Goal: Information Seeking & Learning: Learn about a topic

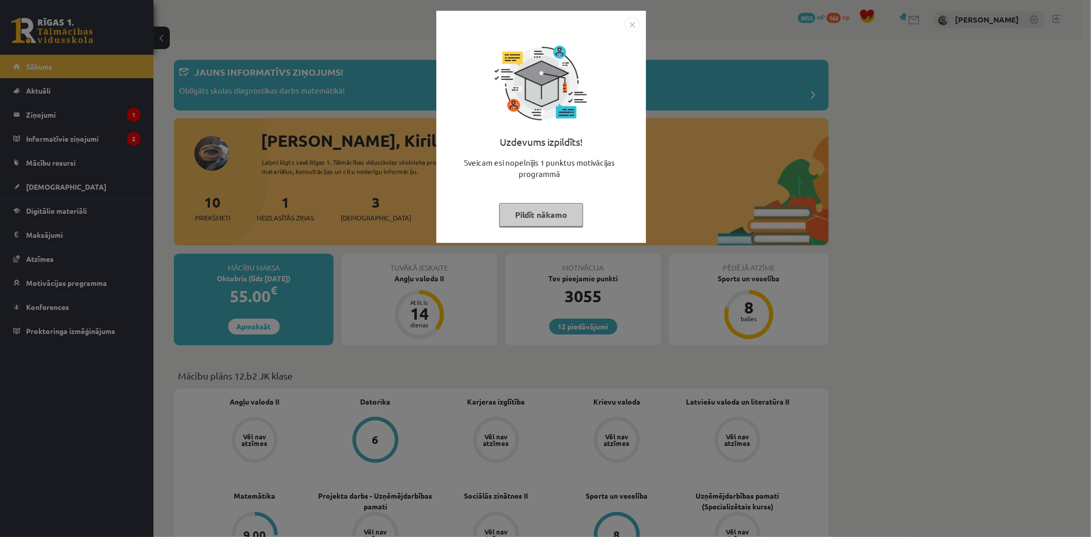
click at [540, 208] on button "Pildīt nākamo" at bounding box center [541, 215] width 84 height 24
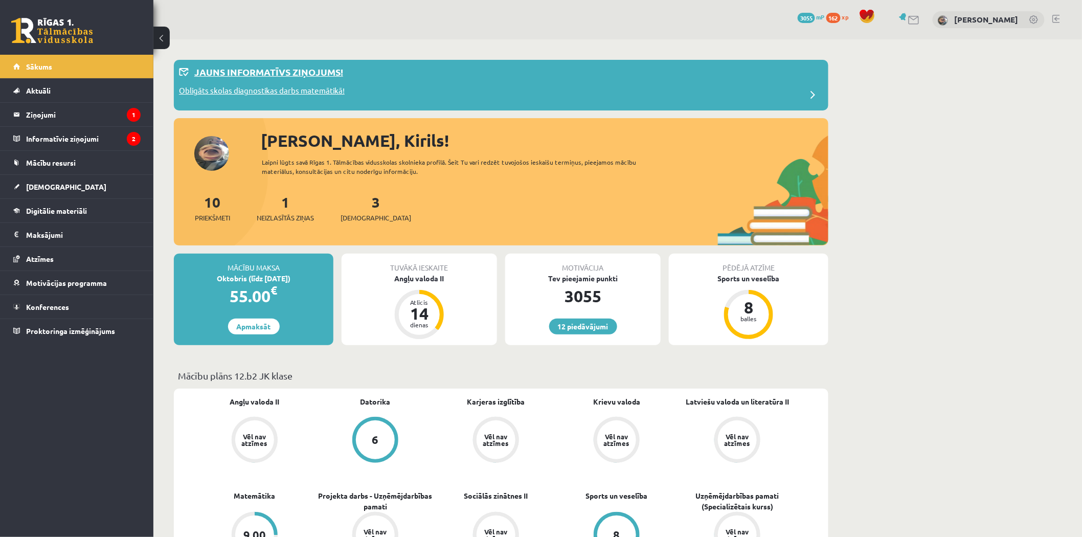
click at [325, 69] on p "Jauns informatīvs ziņojums!" at bounding box center [268, 72] width 149 height 14
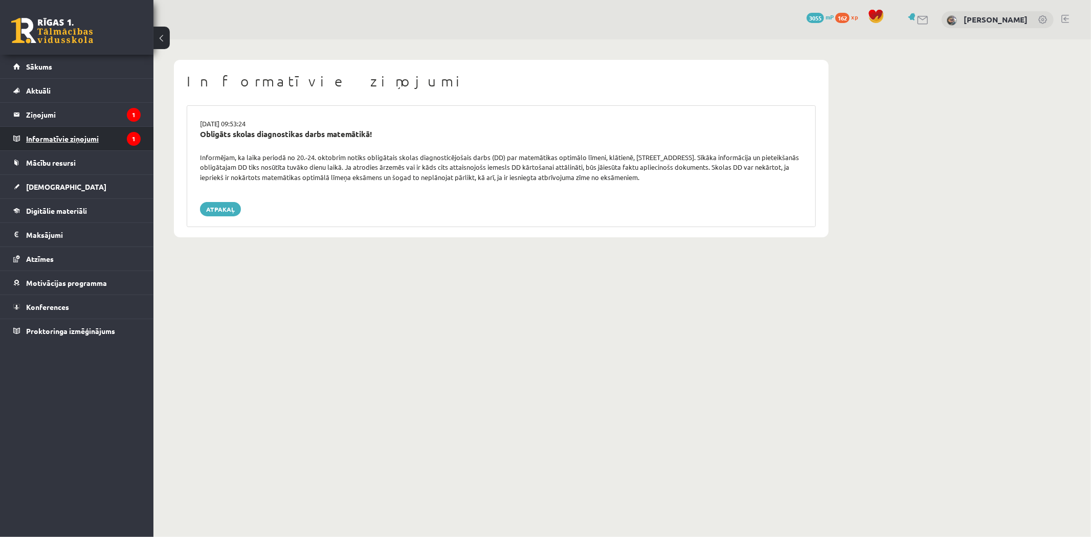
click at [125, 130] on legend "Informatīvie ziņojumi 1" at bounding box center [83, 139] width 115 height 24
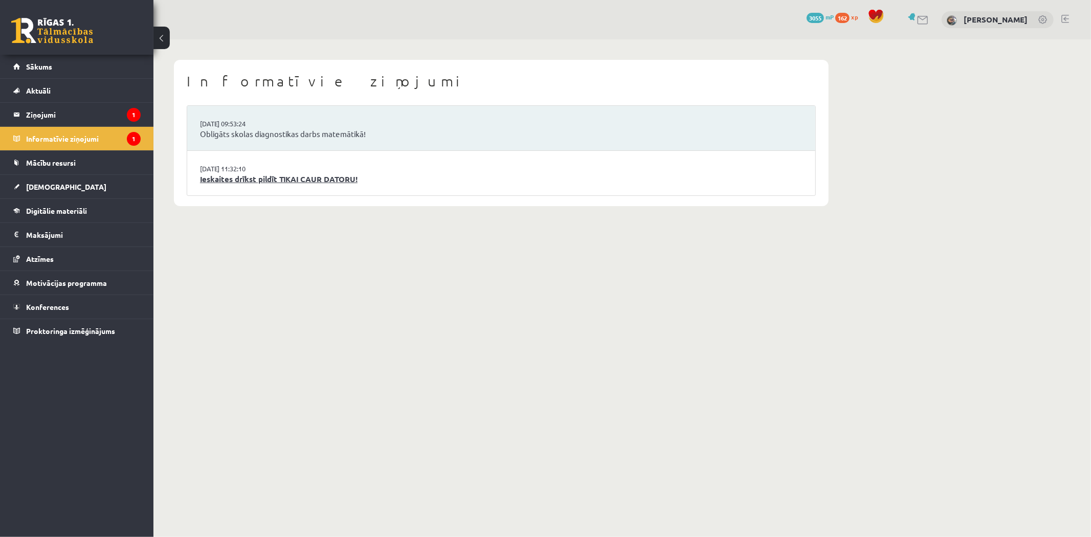
click at [335, 179] on link "Ieskaites drīkst pildīt TIKAI CAUR DATORU!" at bounding box center [501, 179] width 603 height 12
click at [263, 129] on link "Obligāts skolas diagnostikas darbs matemātikā!" at bounding box center [501, 134] width 603 height 12
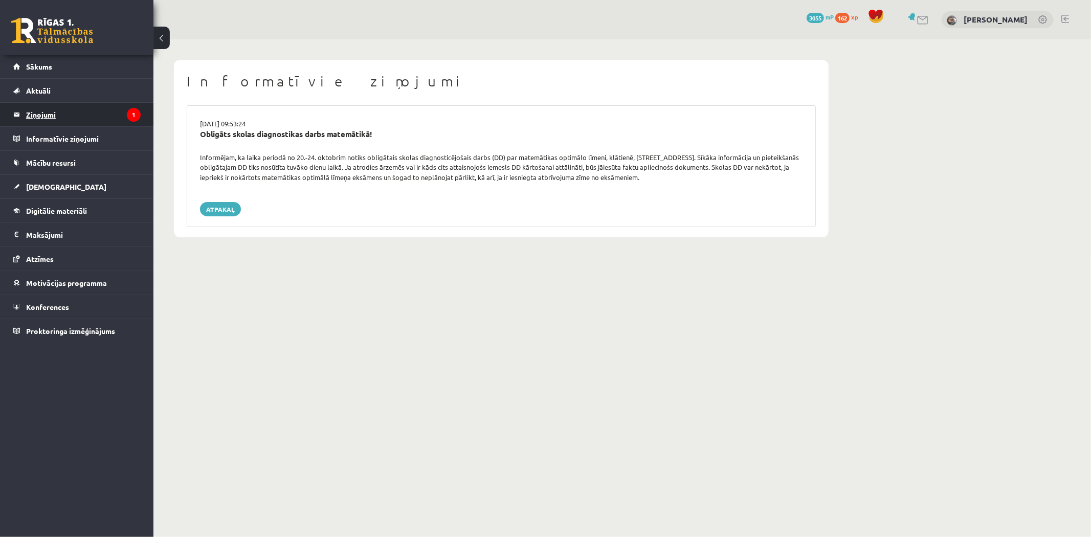
click at [110, 119] on legend "Ziņojumi 1" at bounding box center [83, 115] width 115 height 24
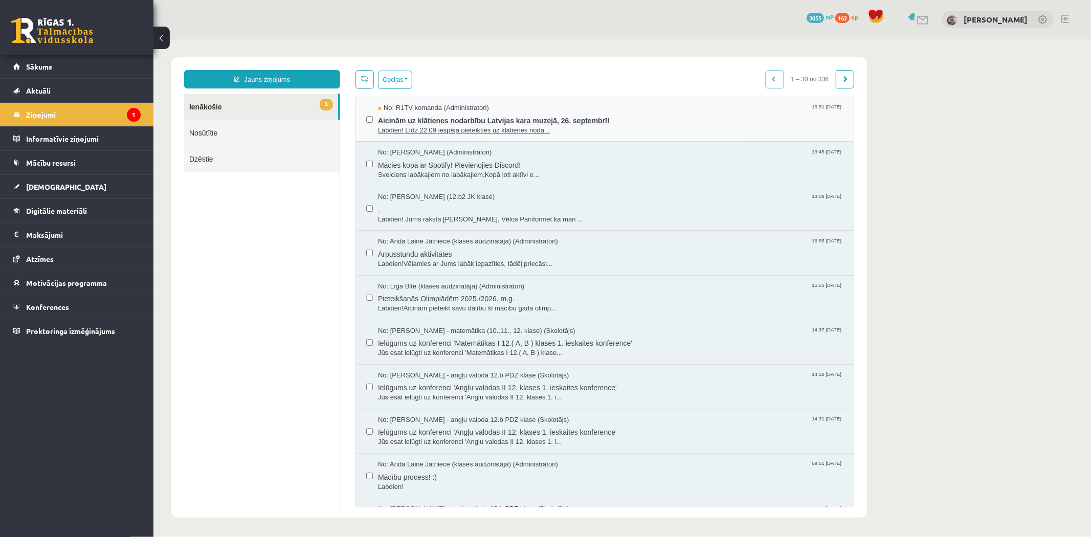
click at [478, 125] on span "Labdien! Līdz 22.09 iespēja pieteikties uz klātienes noda..." at bounding box center [611, 130] width 466 height 10
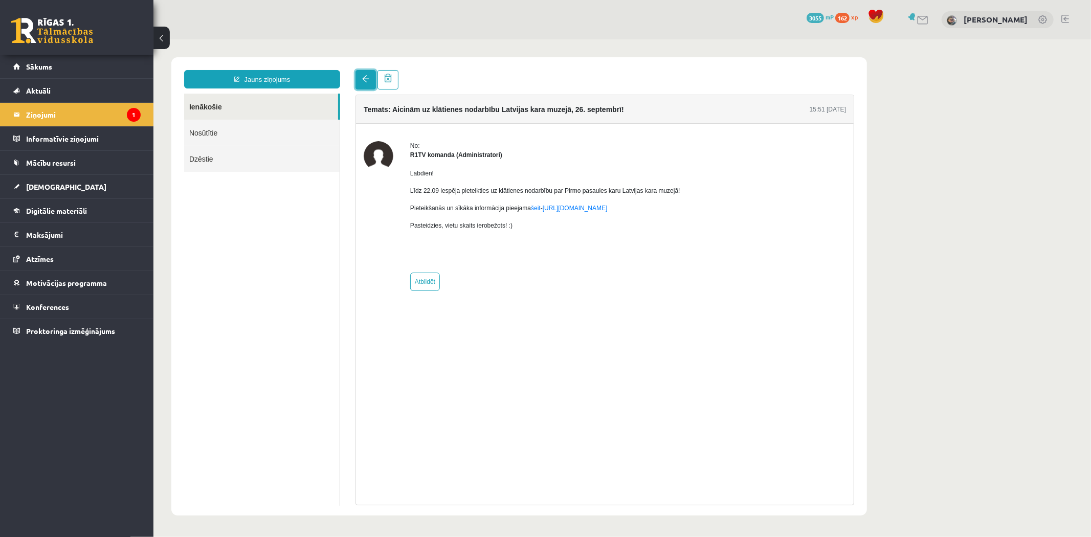
click at [361, 74] on link at bounding box center [365, 79] width 20 height 19
click at [80, 36] on link at bounding box center [52, 31] width 82 height 26
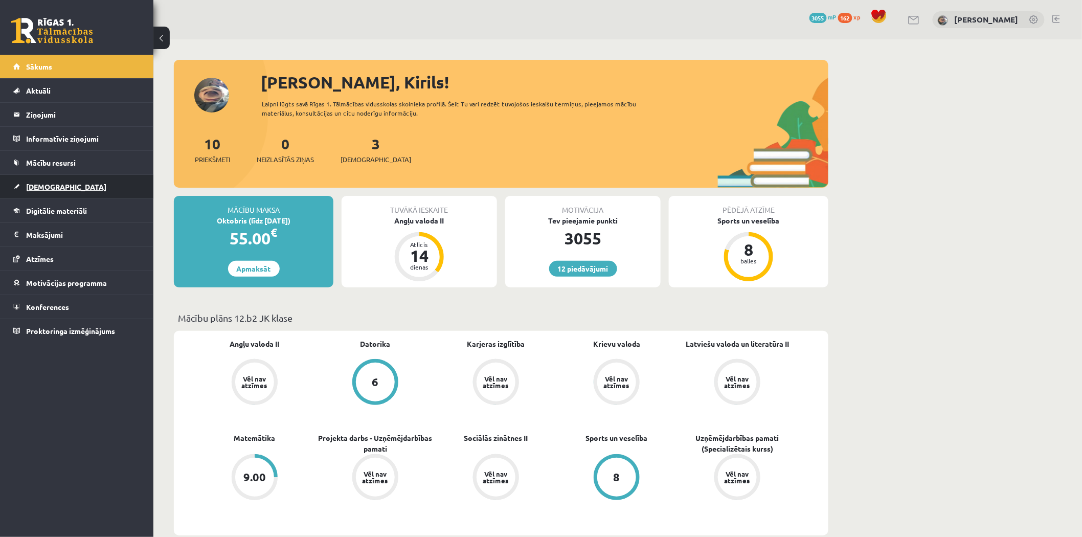
click at [116, 183] on link "[DEMOGRAPHIC_DATA]" at bounding box center [76, 187] width 127 height 24
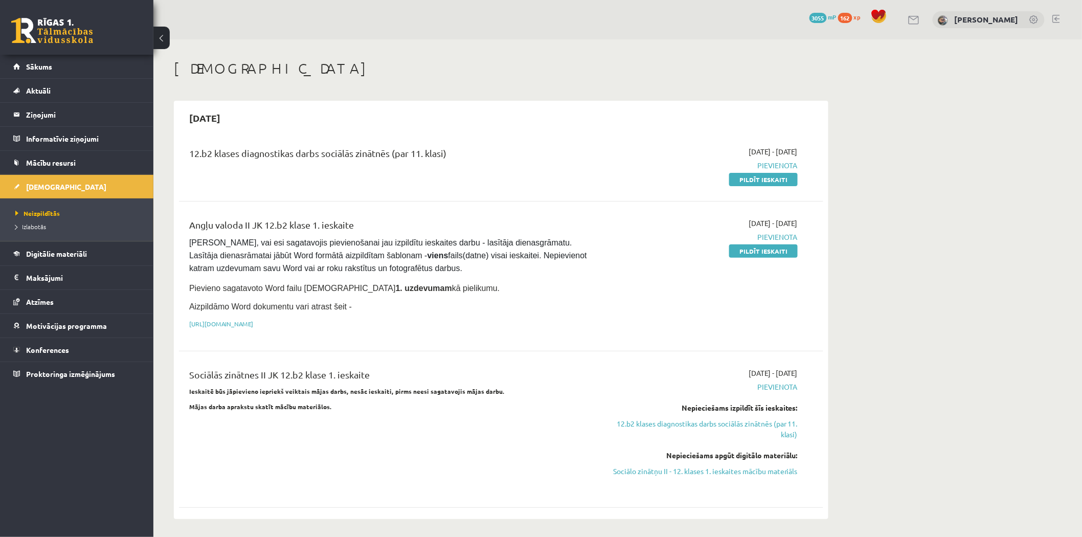
click at [471, 70] on h1 "[DEMOGRAPHIC_DATA]" at bounding box center [501, 68] width 655 height 17
click at [612, 141] on div "12.b2 klases diagnostikas darbs sociālās zinātnēs (par 11. klasi) 2025-09-16 - …" at bounding box center [501, 165] width 645 height 59
click at [101, 112] on legend "Ziņojumi 0" at bounding box center [83, 115] width 115 height 24
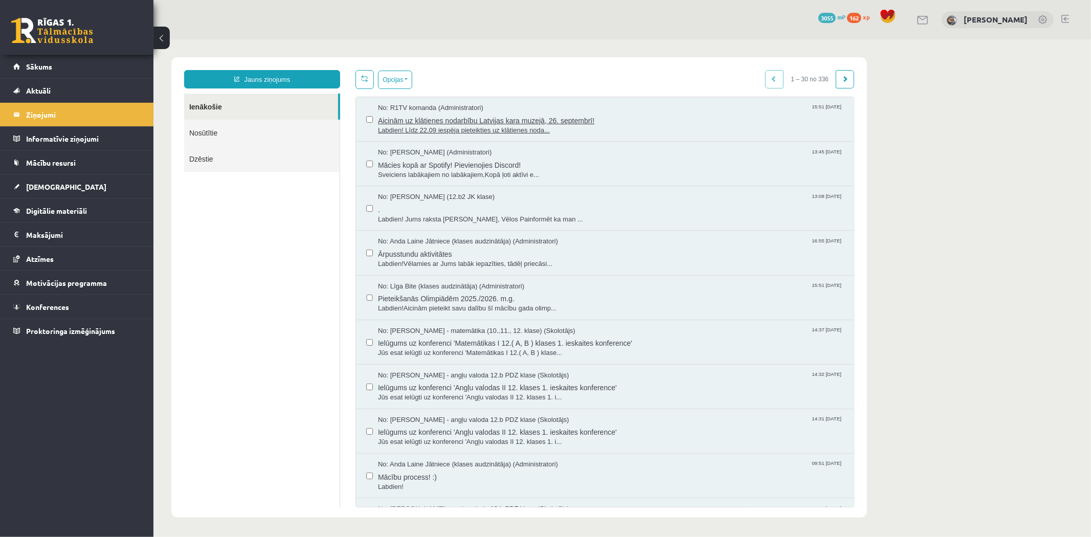
click at [447, 129] on span "Labdien! Līdz 22.09 iespēja pieteikties uz klātienes noda..." at bounding box center [611, 130] width 466 height 10
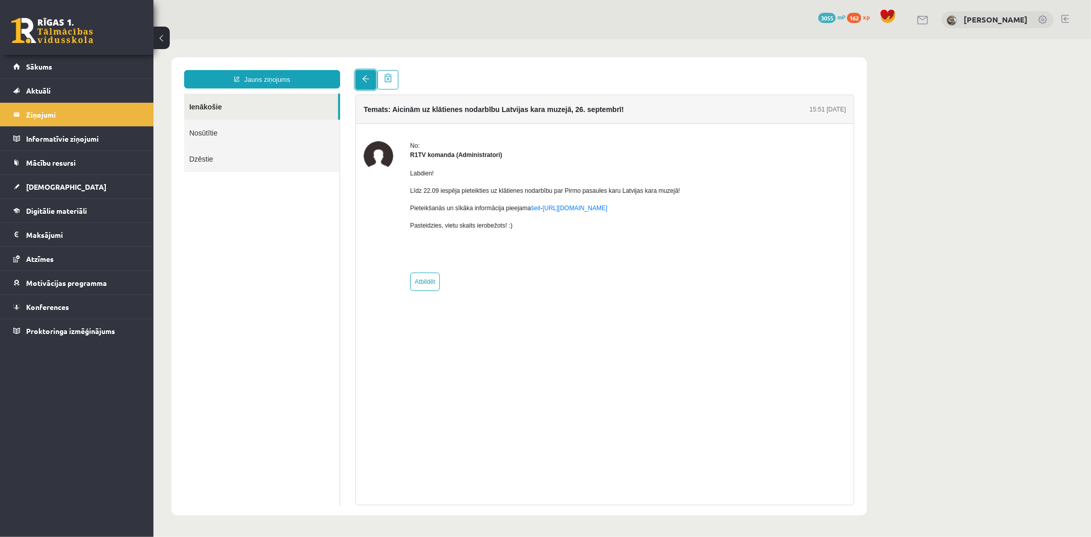
click at [361, 75] on link at bounding box center [365, 79] width 20 height 19
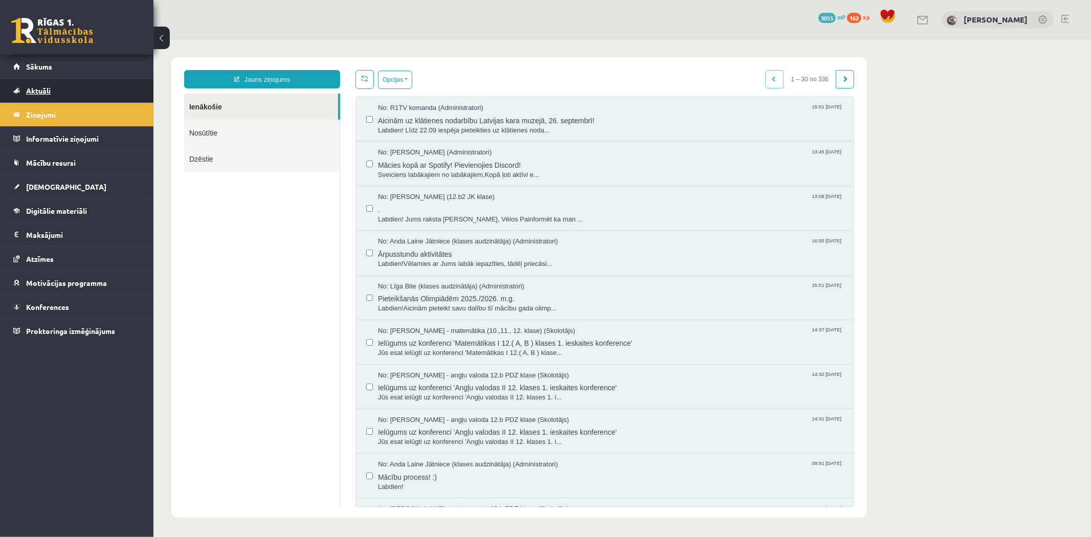
click at [88, 79] on link "Aktuāli" at bounding box center [76, 91] width 127 height 24
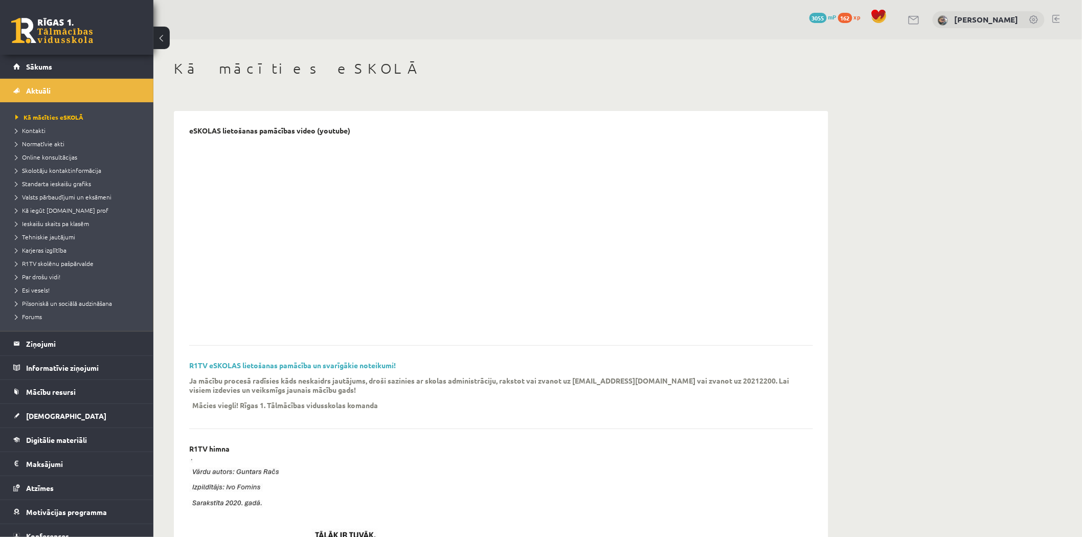
click at [84, 53] on div "12 Dāvanas 3055 mP 162 xp" at bounding box center [76, 27] width 153 height 55
click at [76, 39] on link at bounding box center [52, 31] width 82 height 26
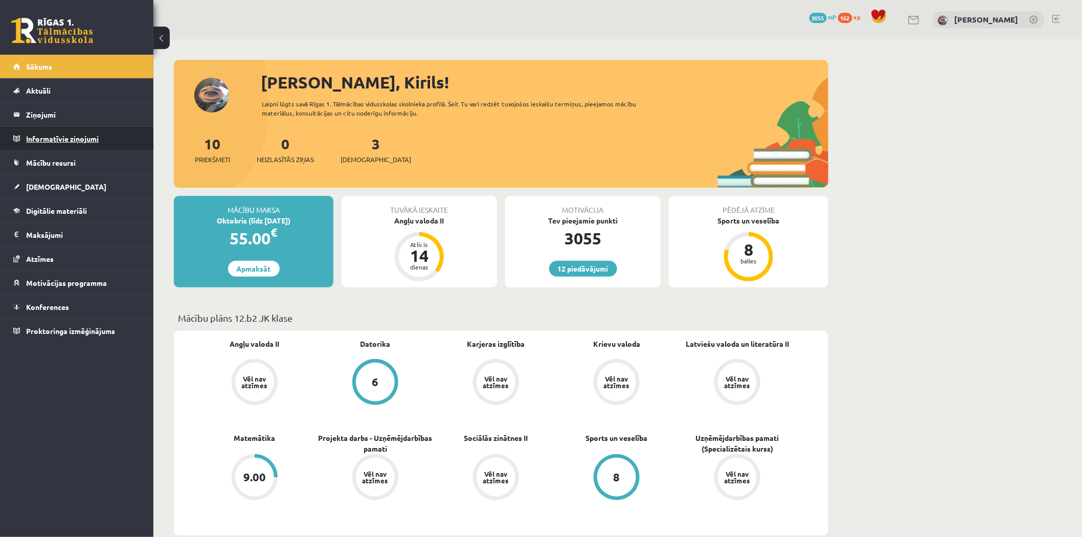
click at [84, 134] on legend "Informatīvie ziņojumi 0" at bounding box center [83, 139] width 115 height 24
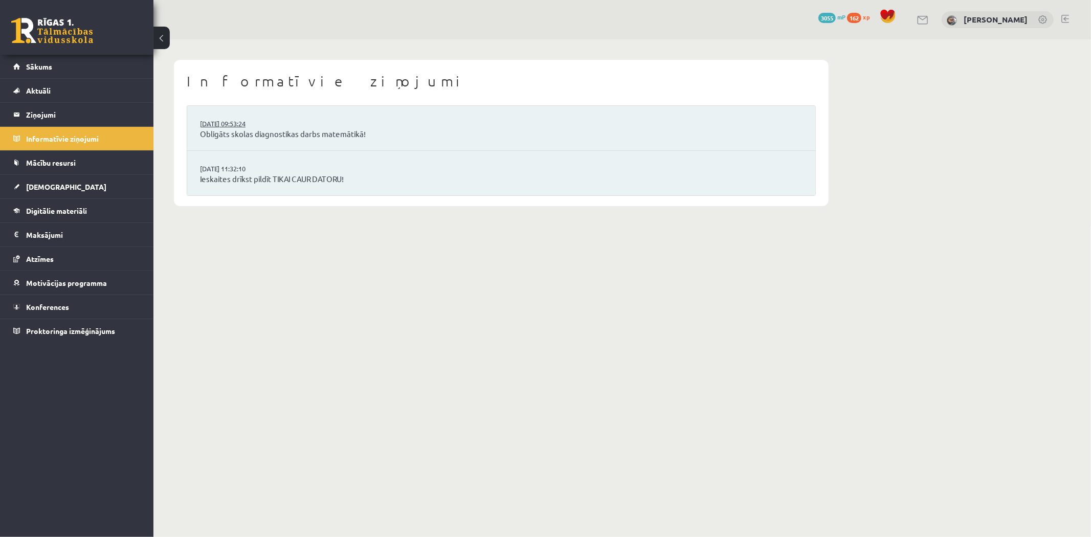
click at [258, 127] on link "[DATE] 09:53:24" at bounding box center [238, 124] width 77 height 10
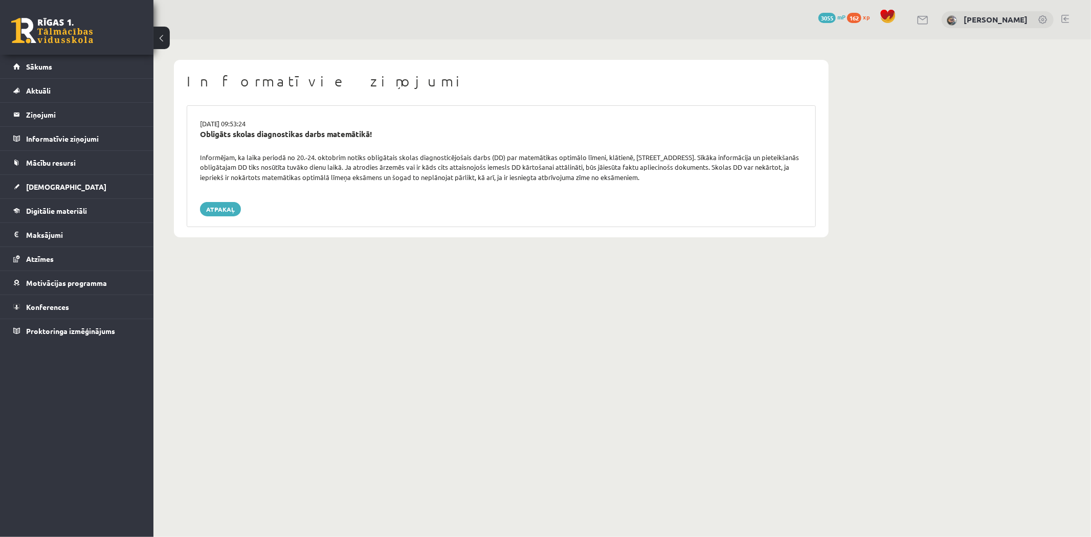
click at [416, 425] on body "0 Dāvanas 3055 mP 162 xp Kirils Kovaļovs Sākums Aktuāli Kā mācīties eSKOLĀ Kont…" at bounding box center [545, 268] width 1091 height 537
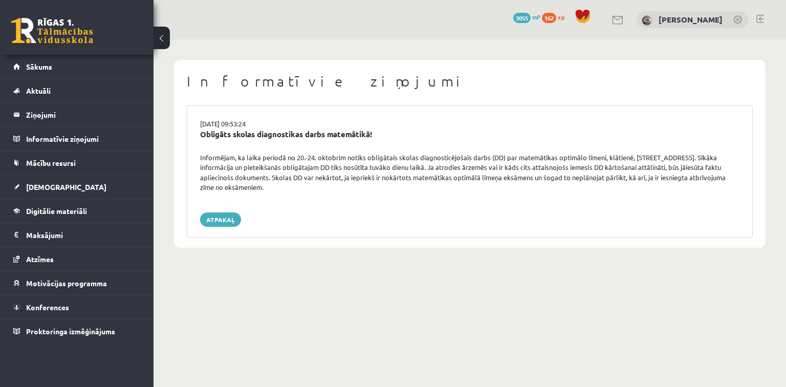
drag, startPoint x: 418, startPoint y: 423, endPoint x: 301, endPoint y: 305, distance: 166.4
click at [301, 305] on body "0 Dāvanas 3055 mP 162 xp Kirils Kovaļovs Sākums Aktuāli Kā mācīties eSKOLĀ Kont…" at bounding box center [393, 193] width 786 height 387
click at [456, 277] on body "0 Dāvanas 3055 mP 162 xp Kirils Kovaļovs Sākums Aktuāli Kā mācīties eSKOLĀ Kont…" at bounding box center [393, 193] width 786 height 387
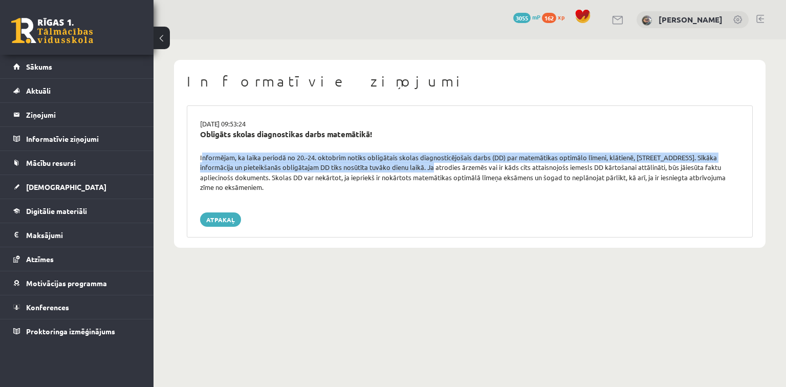
drag, startPoint x: 426, startPoint y: 167, endPoint x: 194, endPoint y: 157, distance: 231.9
click at [194, 157] on div "Informējam, ka laika periodā no 20.-24. oktobrim notiks obligātais skolas diagn…" at bounding box center [469, 172] width 555 height 40
click at [318, 152] on div "Informējam, ka laika periodā no 20.-24. oktobrim notiks obligātais skolas diagn…" at bounding box center [469, 172] width 555 height 40
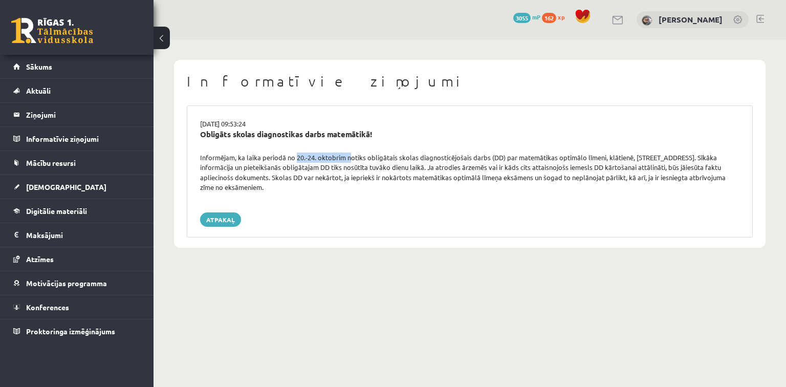
drag, startPoint x: 297, startPoint y: 157, endPoint x: 348, endPoint y: 153, distance: 51.8
click at [348, 153] on div "Informējam, ka laika periodā no 20.-24. oktobrim notiks obligātais skolas diagn…" at bounding box center [469, 172] width 555 height 40
drag, startPoint x: 368, startPoint y: 158, endPoint x: 395, endPoint y: 157, distance: 27.6
click at [395, 157] on div "Informējam, ka laika periodā no 20.-24. oktobrim notiks obligātais skolas diagn…" at bounding box center [469, 172] width 555 height 40
click at [465, 130] on div "Obligāts skolas diagnostikas darbs matemātikā!" at bounding box center [469, 134] width 539 height 12
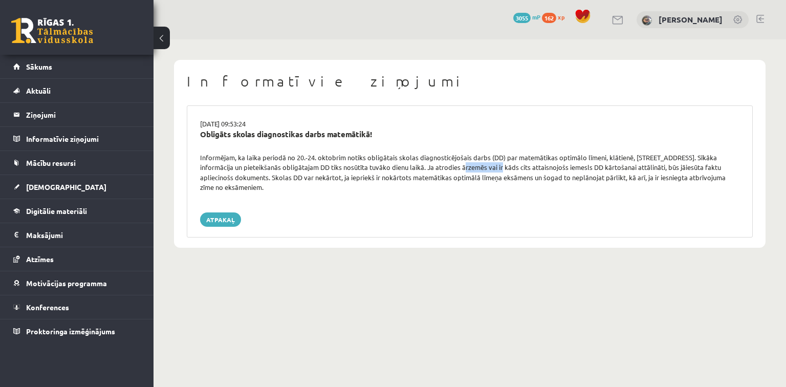
drag, startPoint x: 459, startPoint y: 165, endPoint x: 498, endPoint y: 167, distance: 39.4
click at [498, 167] on div "Informējam, ka laika periodā no 20.-24. oktobrim notiks obligātais skolas diagn…" at bounding box center [469, 172] width 555 height 40
drag, startPoint x: 273, startPoint y: 176, endPoint x: 338, endPoint y: 176, distance: 65.0
click at [338, 176] on div "Informējam, ka laika periodā no 20.-24. oktobrim notiks obligātais skolas diagn…" at bounding box center [469, 172] width 555 height 40
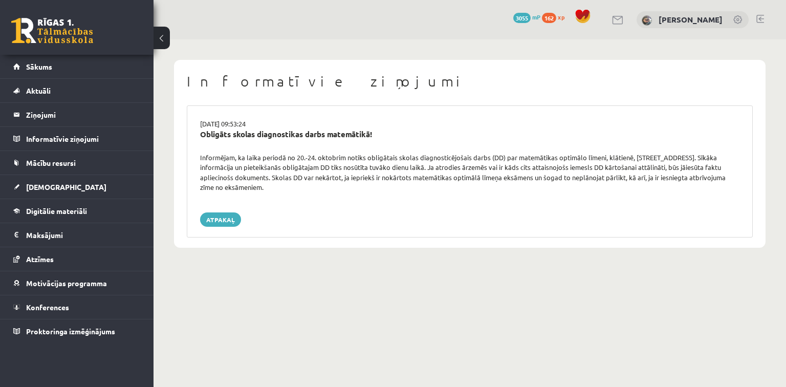
click at [330, 219] on div "Atpakaļ" at bounding box center [469, 219] width 539 height 14
click at [85, 105] on legend "Ziņojumi 0" at bounding box center [83, 115] width 115 height 24
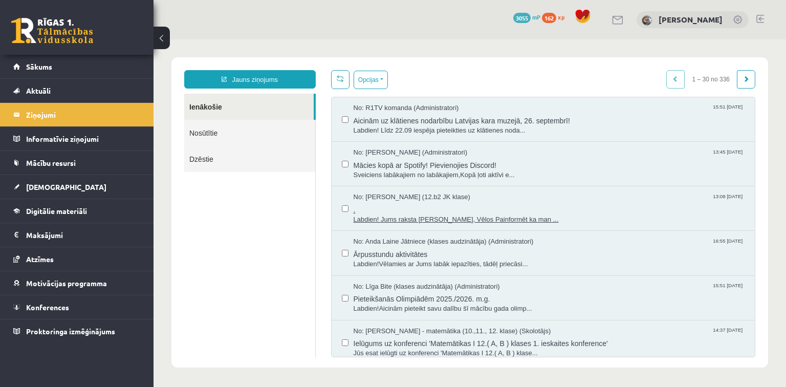
click at [419, 219] on span "Labdien! Jums raksta Leons Laikovskis, Vēlos Painformēt ka man ..." at bounding box center [548, 220] width 391 height 10
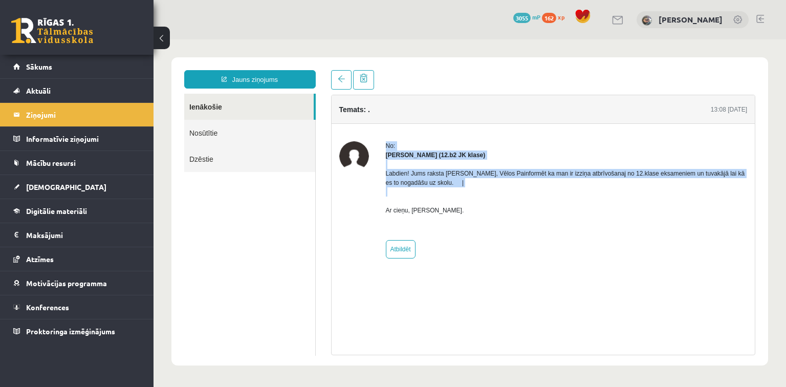
drag, startPoint x: 383, startPoint y: 139, endPoint x: 500, endPoint y: 206, distance: 134.7
click at [497, 203] on div "No: Leons Laikovskis (12.b2 JK klase) Labdien! Jums raksta Leons Laikovskis, Vē…" at bounding box center [543, 200] width 424 height 152
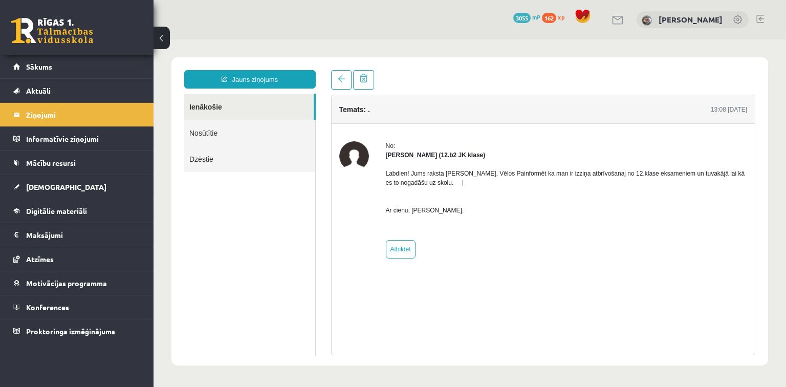
click at [500, 206] on p "Labdien! Jums raksta Leons Laikovskis, Vēlos Painformēt ka man ir izziņa atbrīv…" at bounding box center [567, 192] width 362 height 46
click at [348, 79] on link at bounding box center [341, 79] width 20 height 19
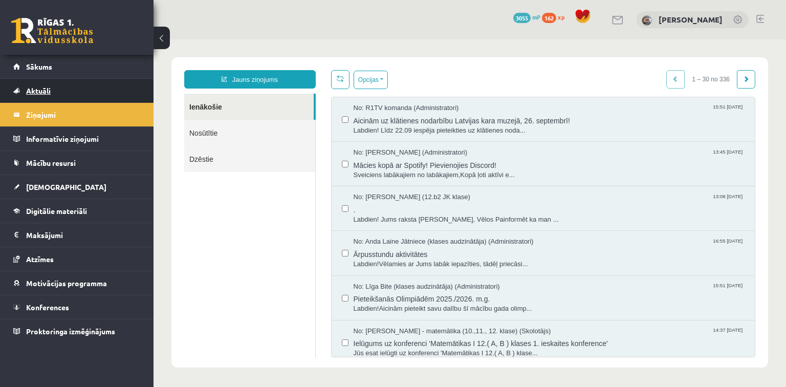
click at [70, 95] on link "Aktuāli" at bounding box center [76, 91] width 127 height 24
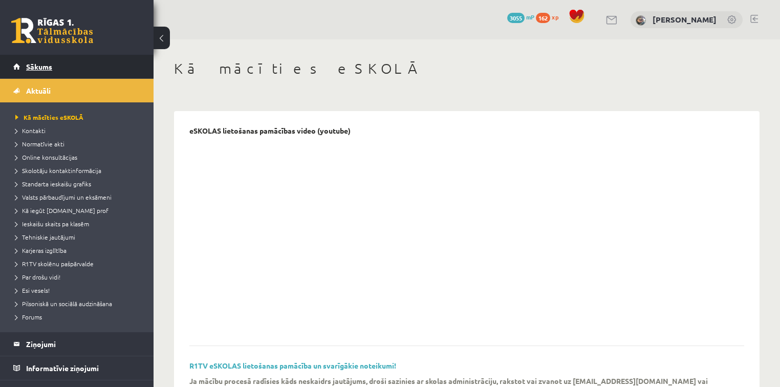
click at [65, 70] on link "Sākums" at bounding box center [76, 67] width 127 height 24
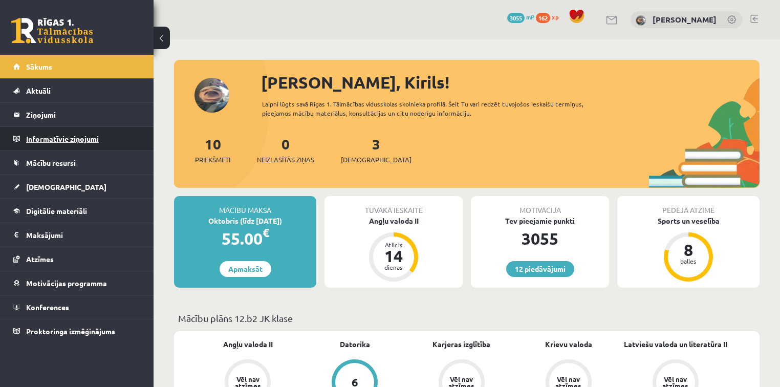
click at [60, 136] on legend "Informatīvie ziņojumi 0" at bounding box center [83, 139] width 115 height 24
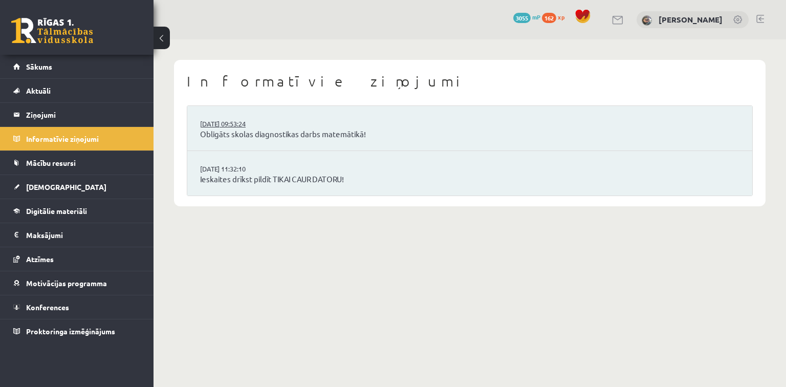
click at [246, 127] on link "[DATE] 09:53:24" at bounding box center [238, 124] width 77 height 10
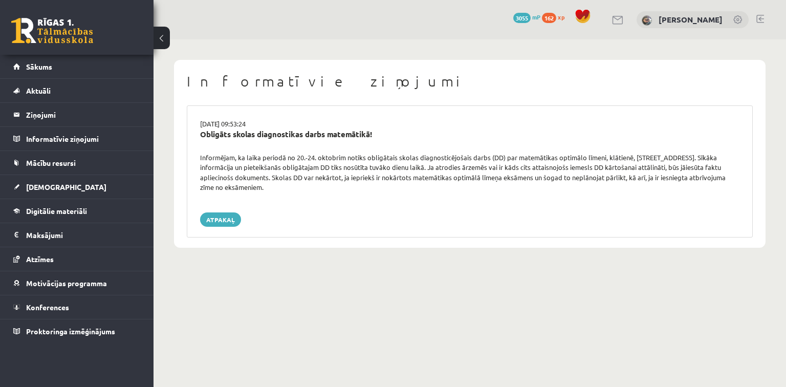
click at [526, 85] on h1 "Informatīvie ziņojumi" at bounding box center [470, 81] width 566 height 17
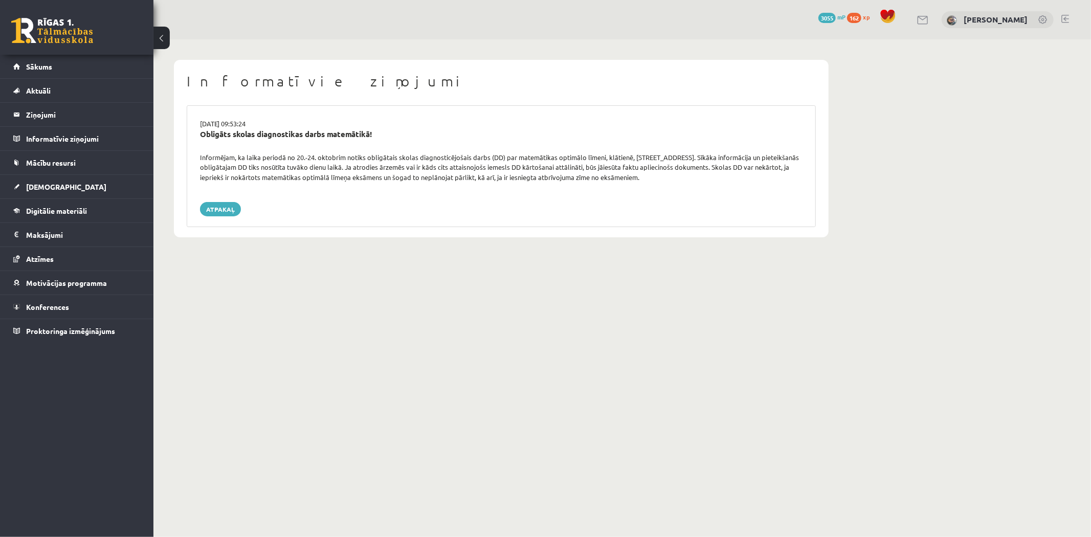
click at [70, 37] on link at bounding box center [52, 31] width 82 height 26
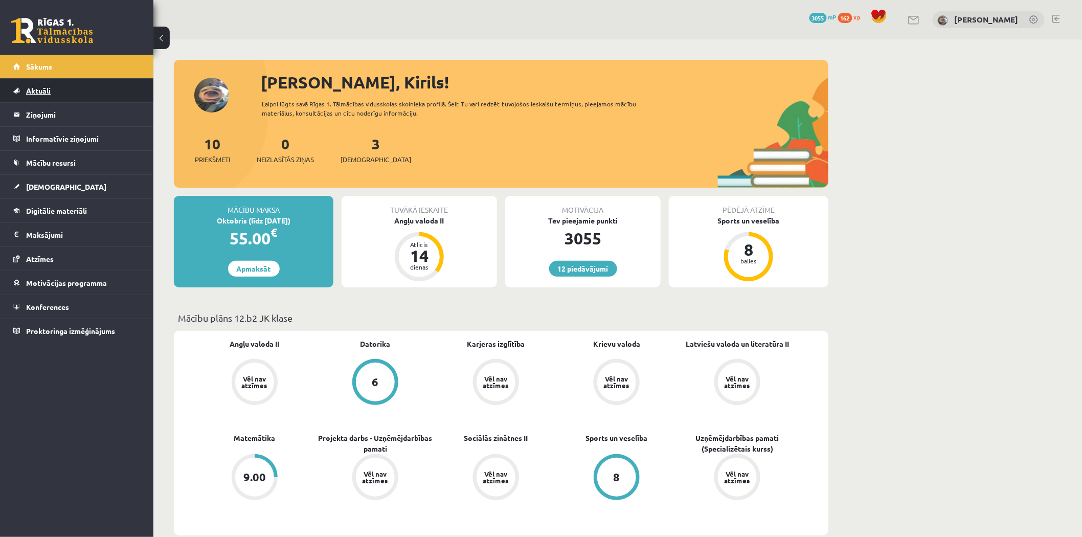
click at [88, 90] on link "Aktuāli" at bounding box center [76, 91] width 127 height 24
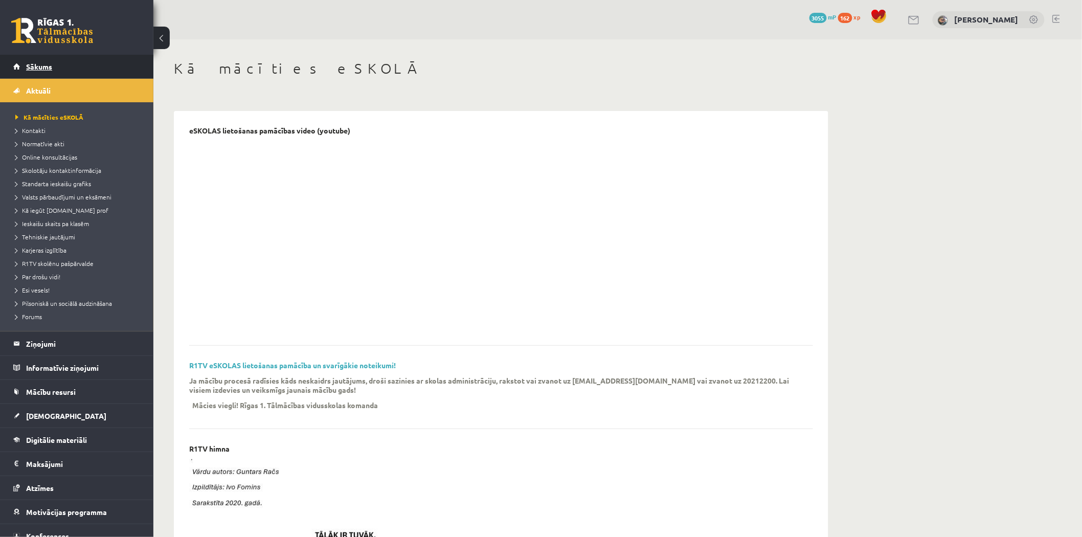
click at [70, 72] on link "Sākums" at bounding box center [76, 67] width 127 height 24
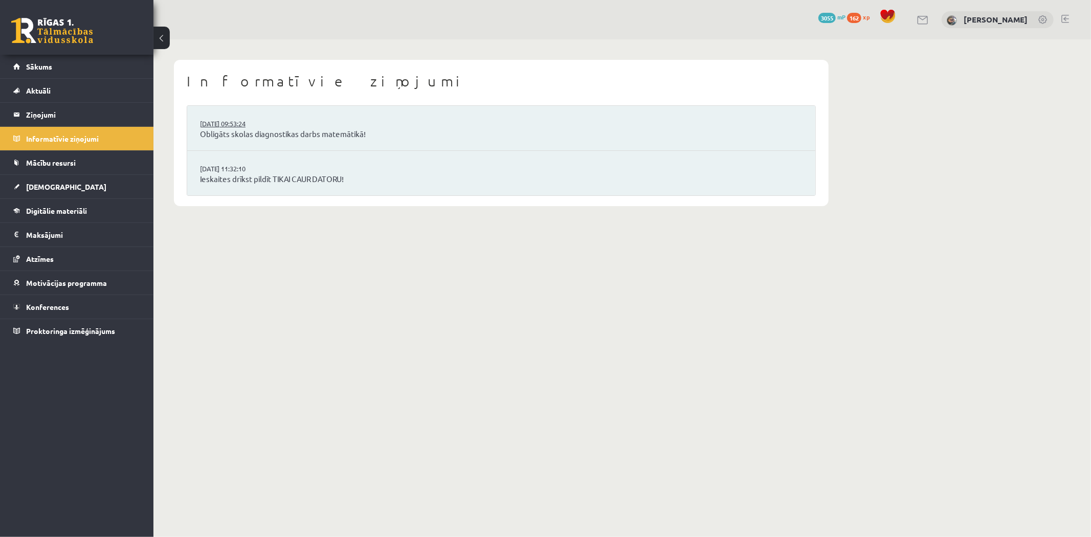
click at [255, 126] on link "[DATE] 09:53:24" at bounding box center [238, 124] width 77 height 10
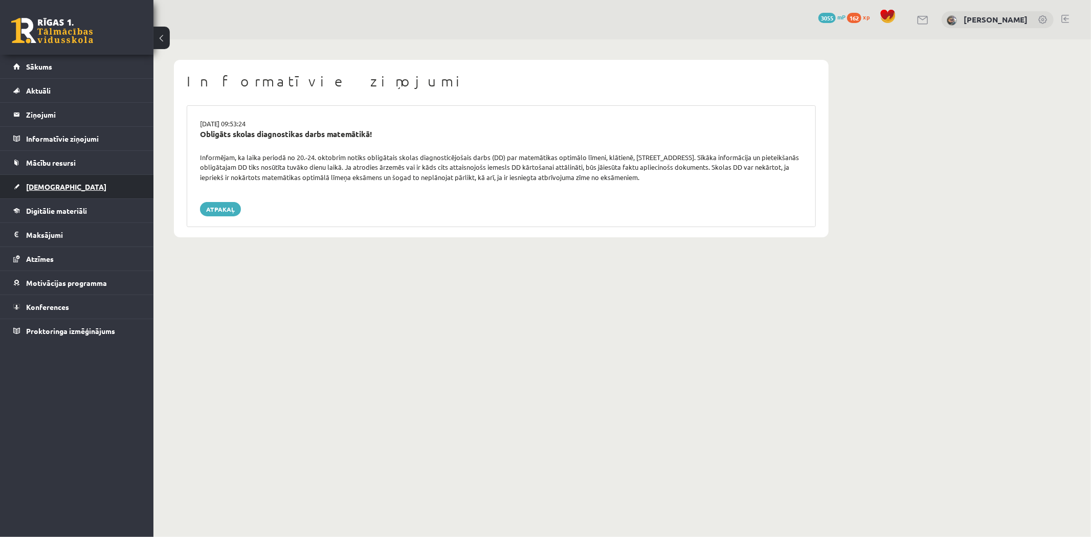
click at [82, 190] on link "[DEMOGRAPHIC_DATA]" at bounding box center [76, 187] width 127 height 24
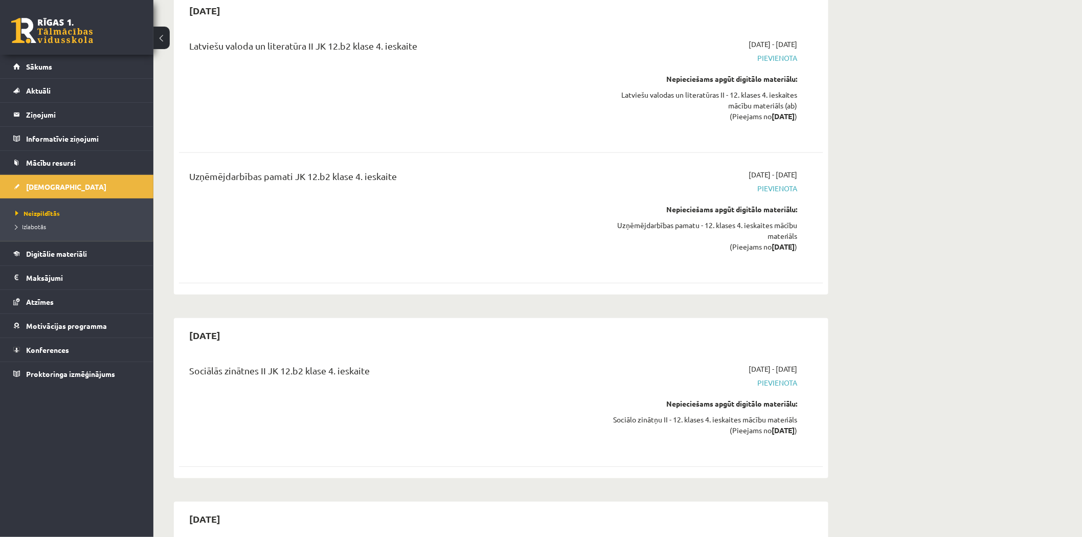
scroll to position [4936, 0]
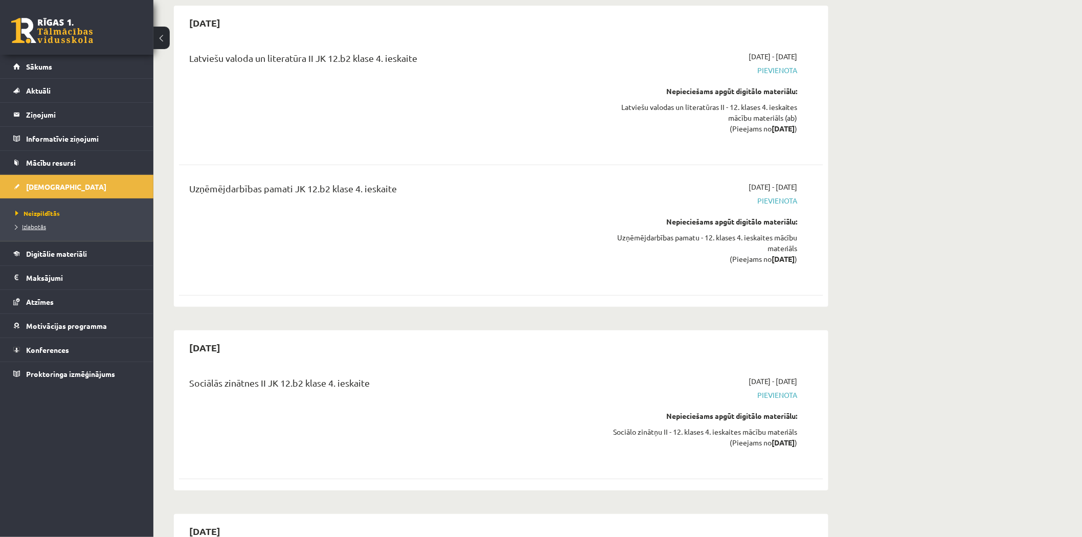
click at [34, 222] on link "Izlabotās" at bounding box center [79, 226] width 128 height 9
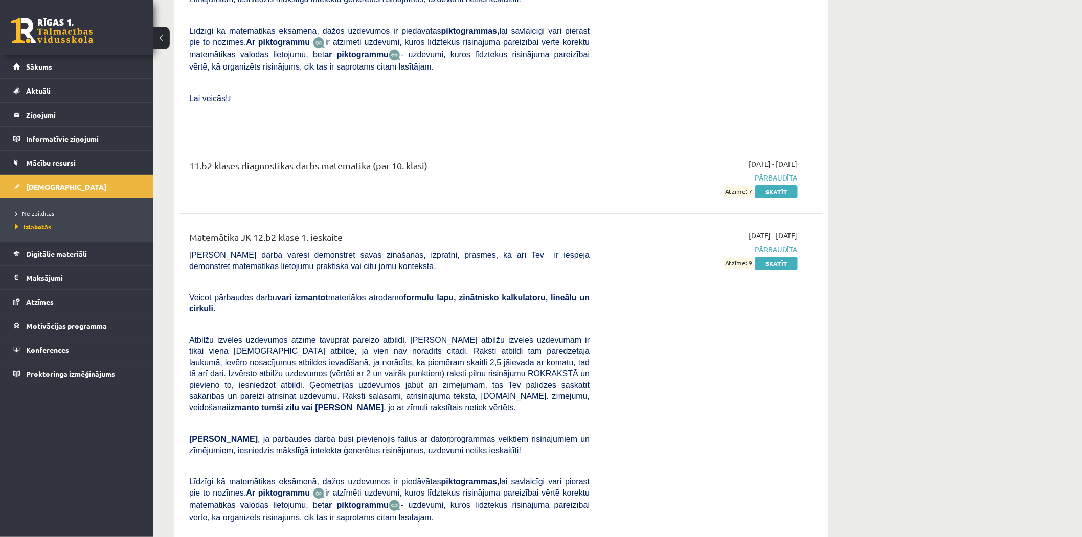
scroll to position [4754, 0]
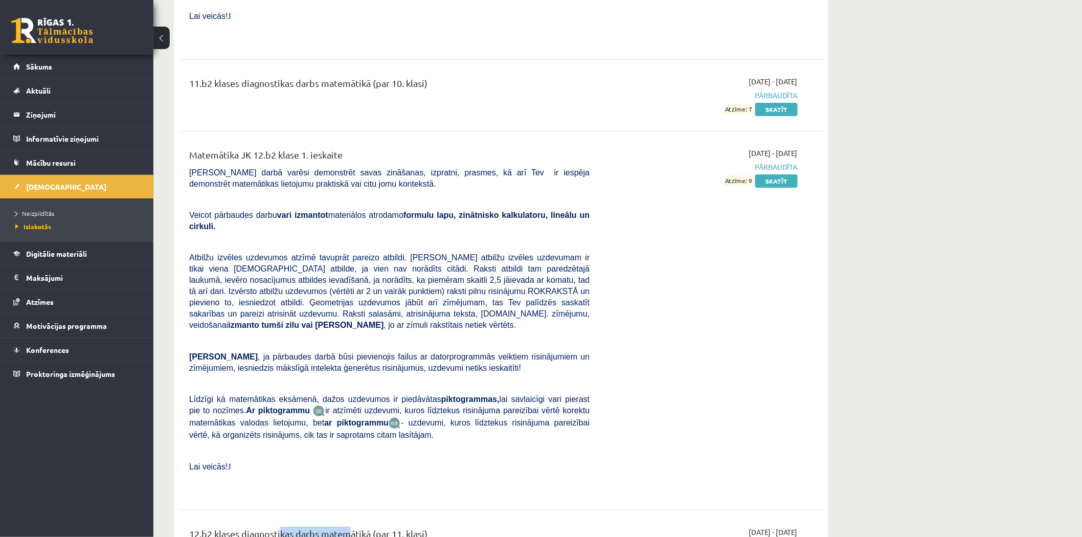
drag, startPoint x: 285, startPoint y: 258, endPoint x: 346, endPoint y: 256, distance: 61.4
click at [346, 527] on div "12.b2 klases diagnostikas darbs matemātikā (par 11. klasi)" at bounding box center [389, 536] width 401 height 19
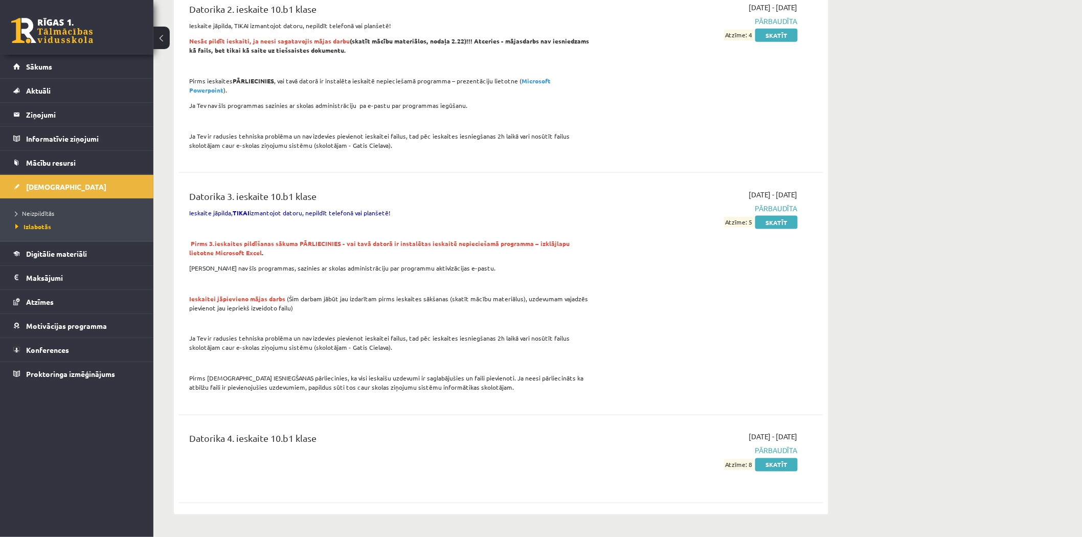
scroll to position [359, 0]
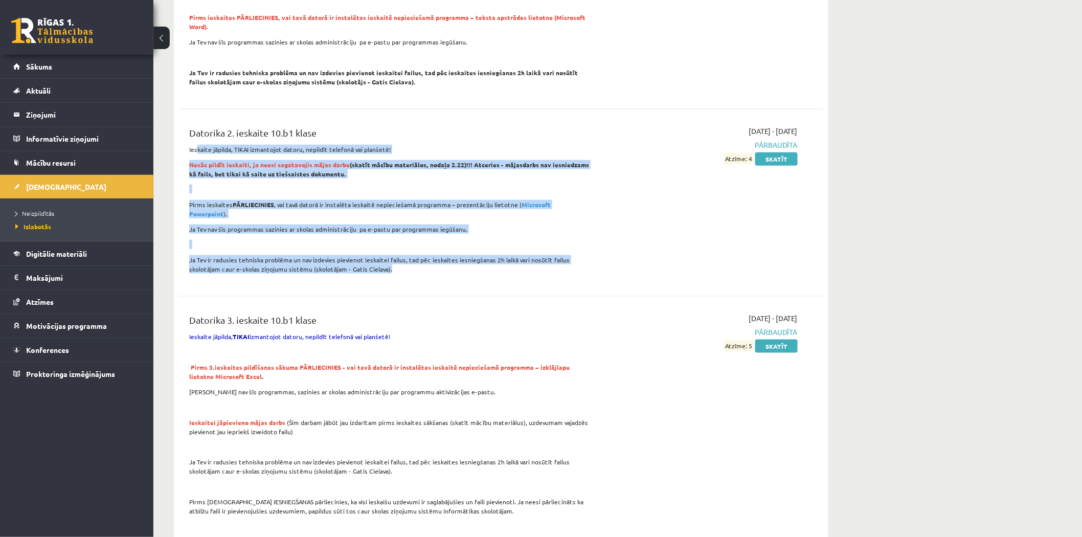
drag, startPoint x: 213, startPoint y: 157, endPoint x: 473, endPoint y: 262, distance: 280.2
click at [473, 262] on div "Datorika 2. ieskaite 10.b1 klase Ieskaite jāpilda, TIKAI izmantojot datoru, nep…" at bounding box center [390, 203] width 416 height 154
click at [474, 262] on p "Ja Tev ir radusies tehniska problēma un nav izdevies pievienot ieskaitei failus…" at bounding box center [389, 264] width 401 height 18
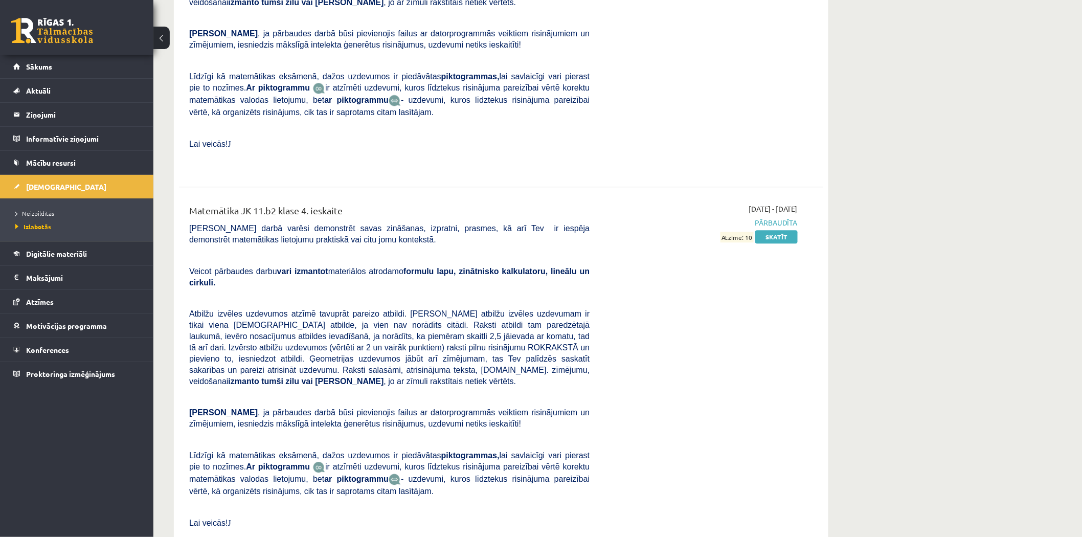
scroll to position [4299, 0]
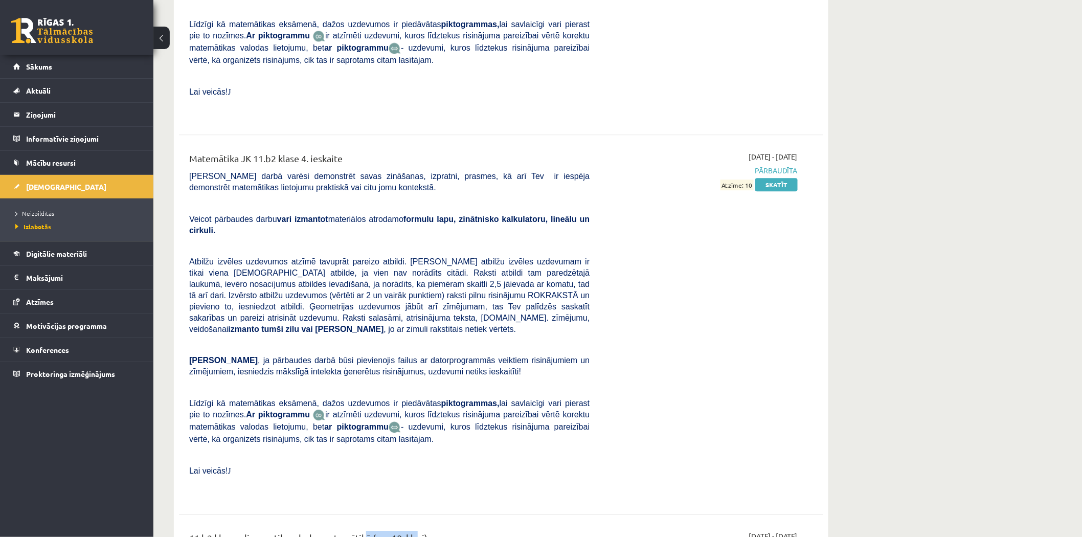
drag, startPoint x: 363, startPoint y: 286, endPoint x: 416, endPoint y: 284, distance: 53.3
click at [416, 531] on div "11.b2 klases diagnostikas darbs matemātikā (par 10. klasi)" at bounding box center [389, 540] width 401 height 19
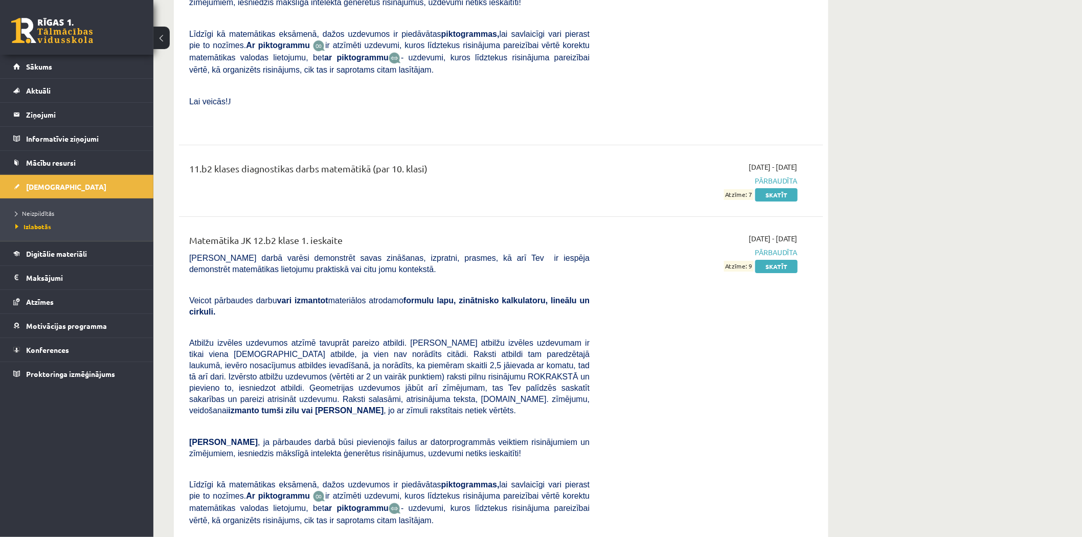
scroll to position [4678, 0]
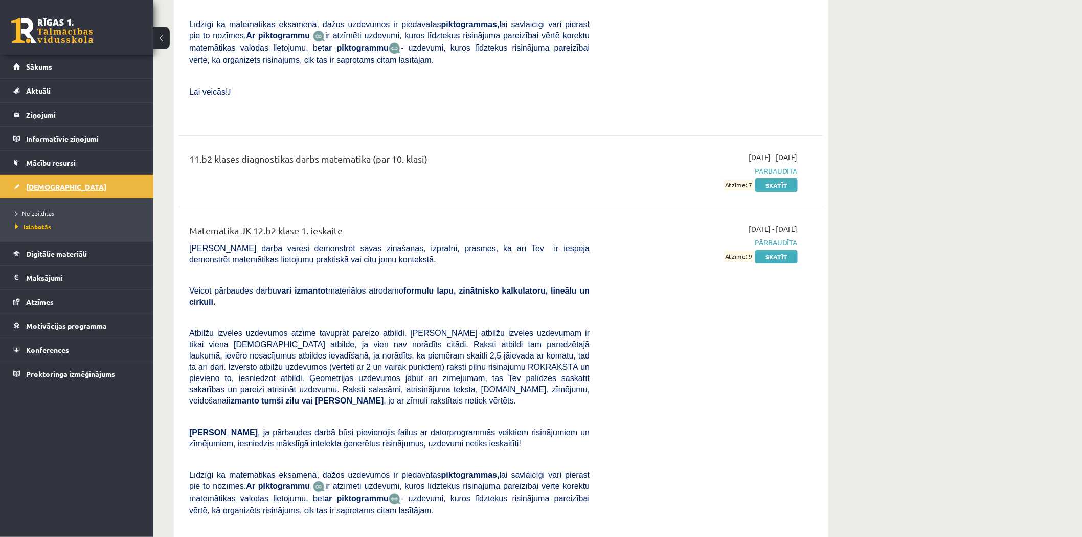
click at [50, 182] on span "[DEMOGRAPHIC_DATA]" at bounding box center [66, 186] width 80 height 9
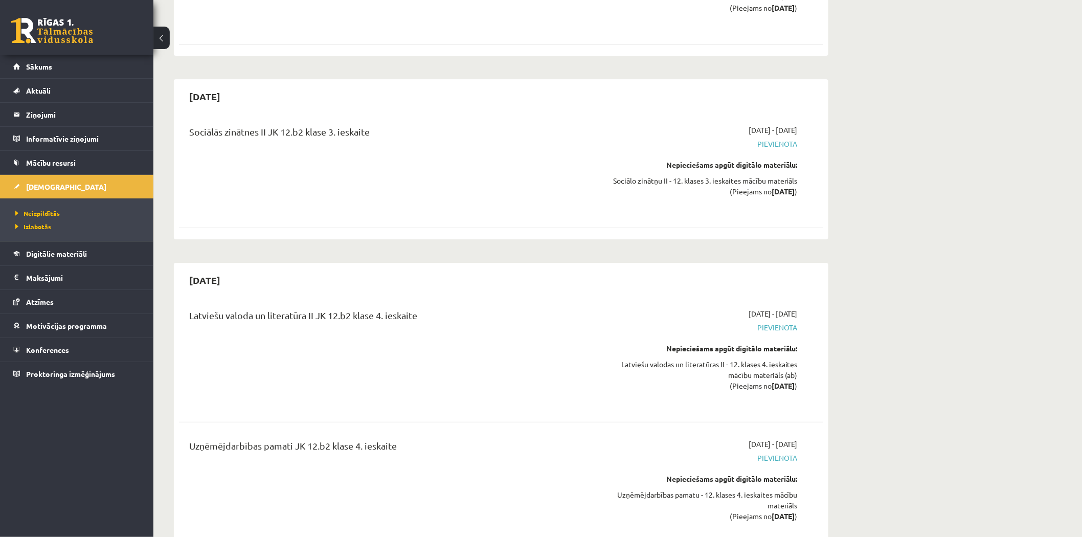
click at [69, 45] on div "0 Dāvanas 3055 mP 162 xp" at bounding box center [76, 27] width 153 height 55
click at [67, 37] on link at bounding box center [52, 31] width 82 height 26
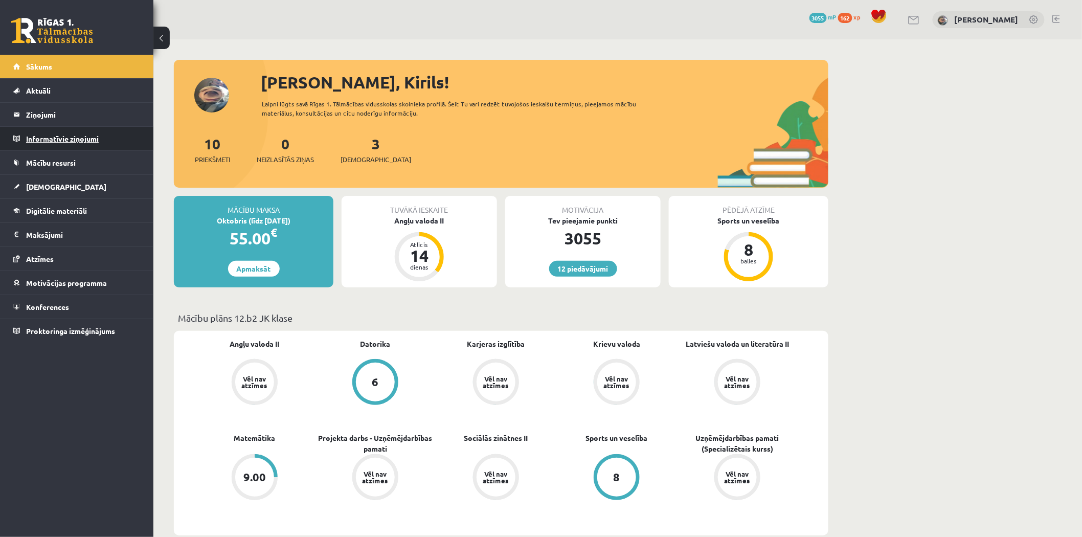
click at [103, 136] on legend "Informatīvie ziņojumi 0" at bounding box center [83, 139] width 115 height 24
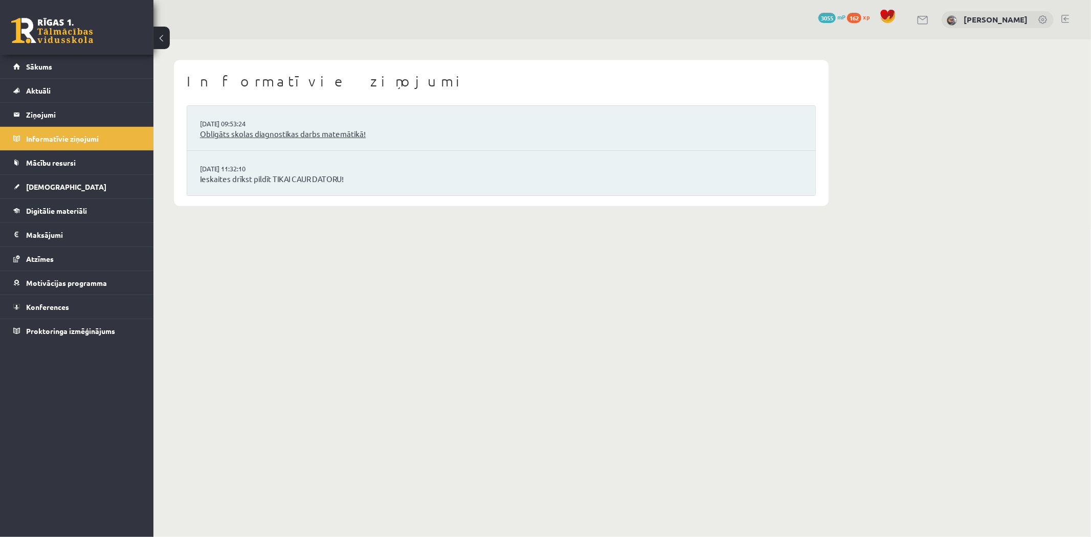
click at [251, 136] on link "Obligāts skolas diagnostikas darbs matemātikā!" at bounding box center [501, 134] width 603 height 12
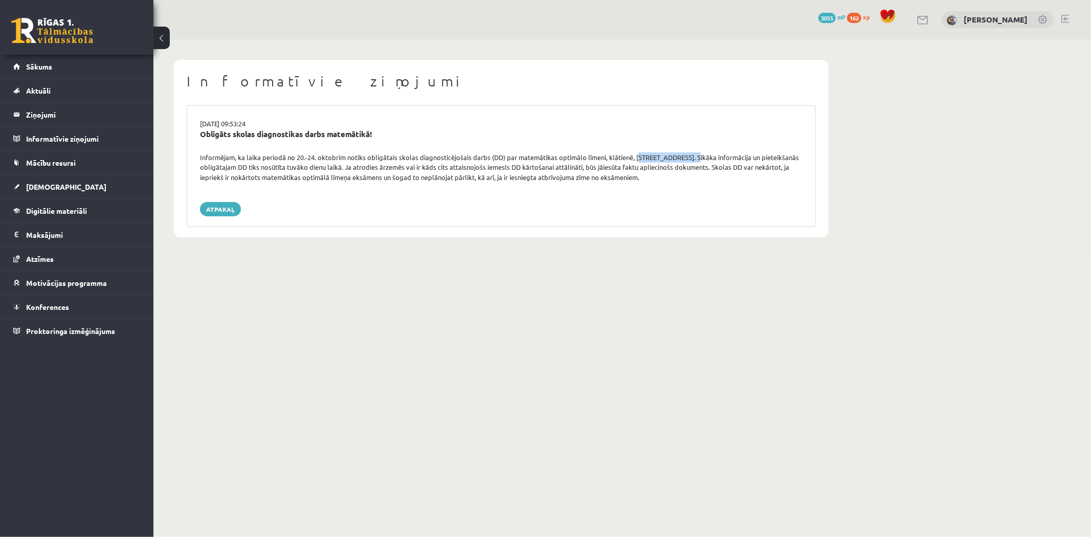
drag, startPoint x: 634, startPoint y: 160, endPoint x: 689, endPoint y: 159, distance: 54.2
click at [689, 159] on div "Informējam, ka laika periodā no 20.-24. oktobrim notiks obligātais skolas diagn…" at bounding box center [501, 167] width 618 height 30
copy div "[STREET_ADDRESS]"
click at [556, 109] on div "[DATE] 09:53:24 Obligāts skolas diagnostikas darbs matemātikā! Informējam, ka l…" at bounding box center [501, 166] width 629 height 122
click at [555, 273] on body "0 Dāvanas 3055 mP 162 xp [PERSON_NAME] Sākums Aktuāli Kā mācīties eSKOLĀ Kontak…" at bounding box center [545, 268] width 1091 height 537
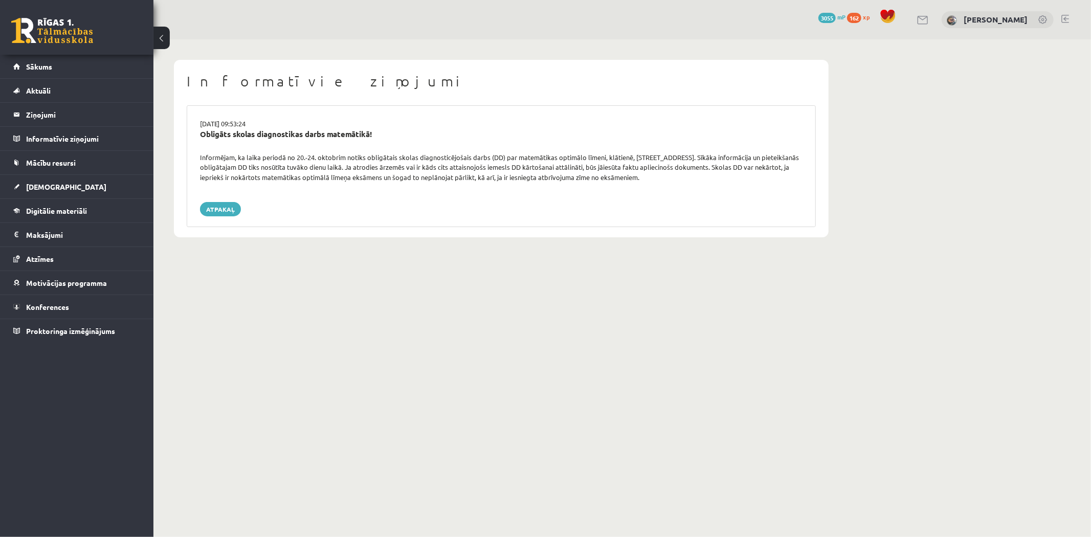
drag, startPoint x: 192, startPoint y: 125, endPoint x: 454, endPoint y: 153, distance: 263.4
click at [437, 151] on div "16.09.2025 09:53:24 Obligāts skolas diagnostikas darbs matemātikā! Informējam, …" at bounding box center [501, 166] width 629 height 122
click at [454, 153] on div "Informējam, ka laika periodā no 20.-24. oktobrim notiks obligātais skolas diagn…" at bounding box center [501, 167] width 618 height 30
click at [45, 38] on link at bounding box center [52, 31] width 82 height 26
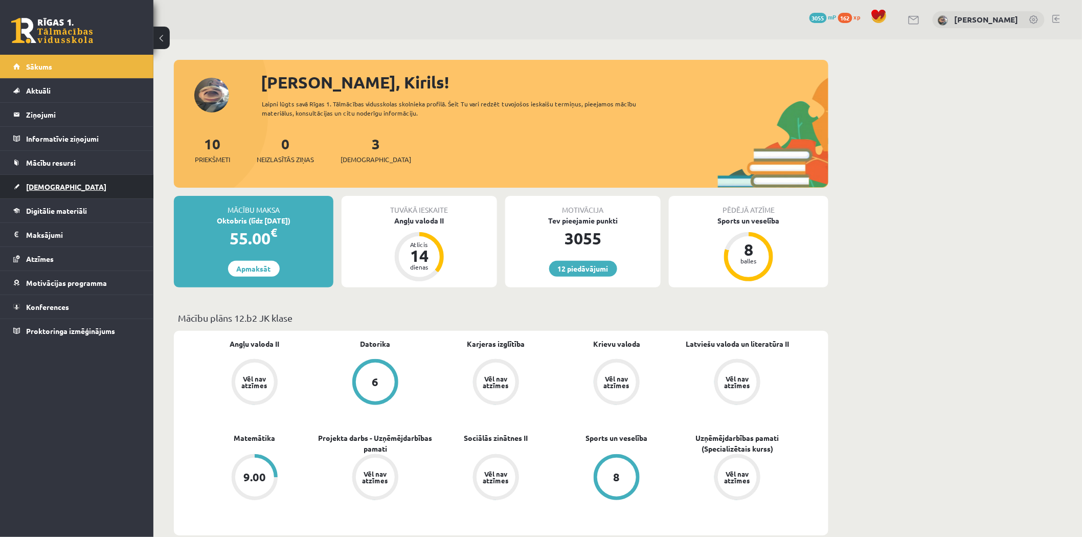
click at [87, 190] on link "[DEMOGRAPHIC_DATA]" at bounding box center [76, 187] width 127 height 24
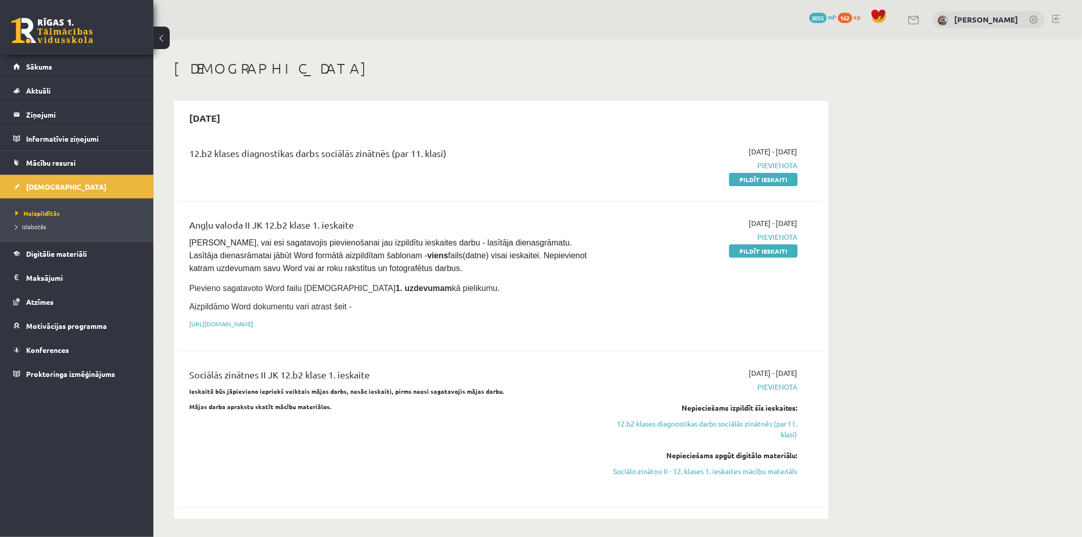
click at [85, 38] on link at bounding box center [52, 31] width 82 height 26
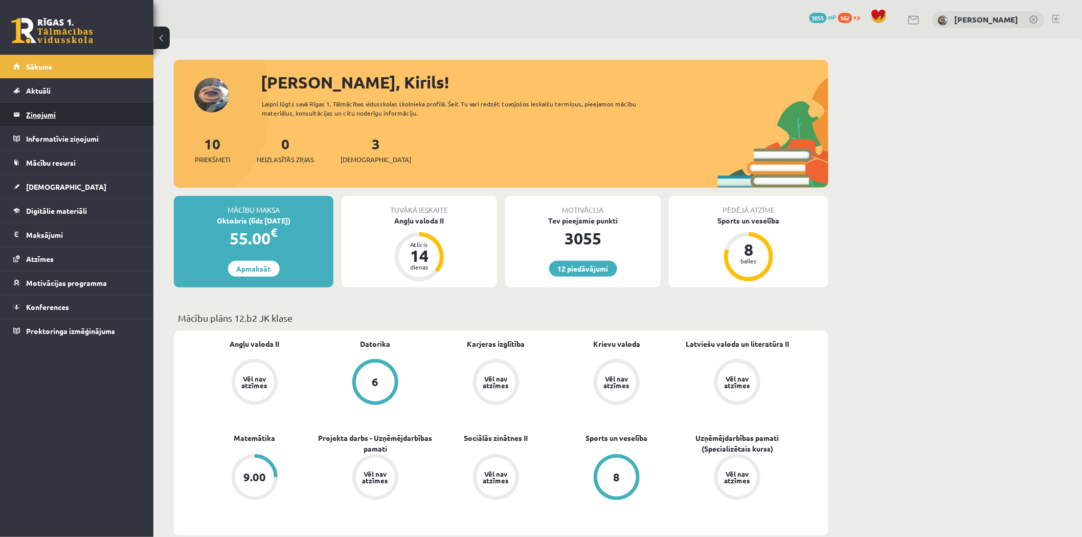
click at [115, 117] on legend "Ziņojumi 0" at bounding box center [83, 115] width 115 height 24
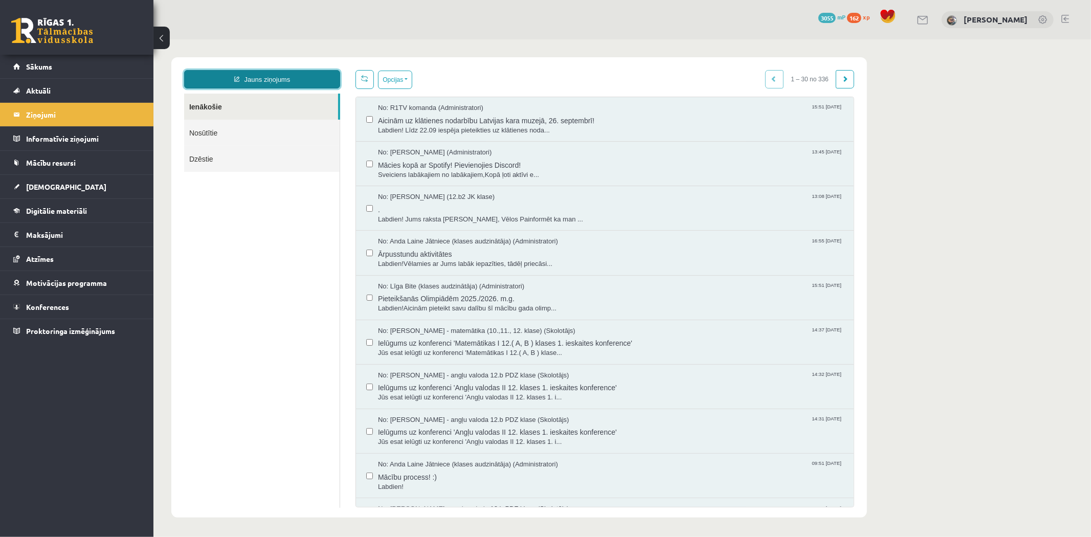
click at [267, 85] on link "Jauns ziņojums" at bounding box center [262, 79] width 156 height 18
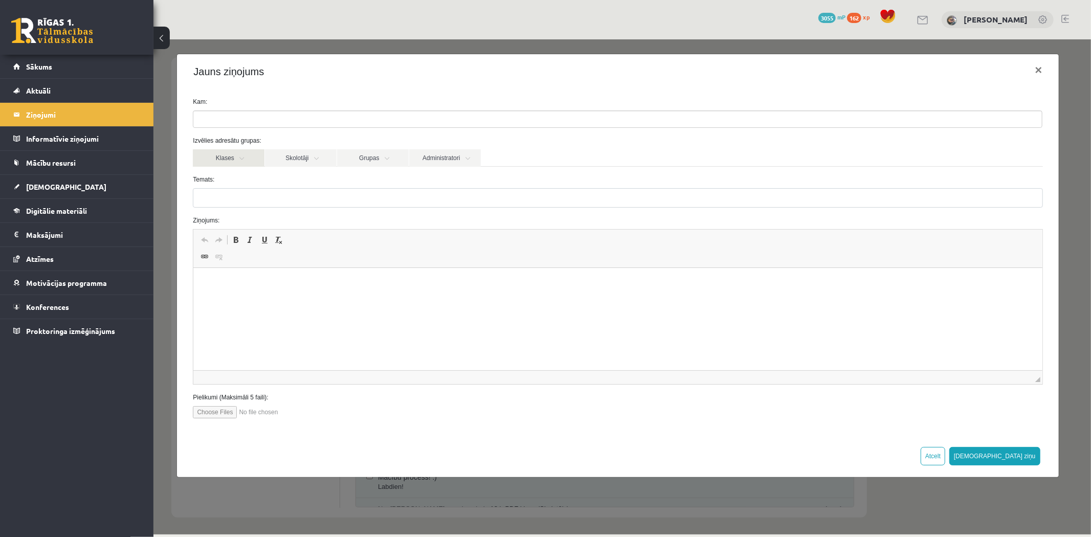
click at [257, 155] on link "Klases" at bounding box center [228, 157] width 72 height 17
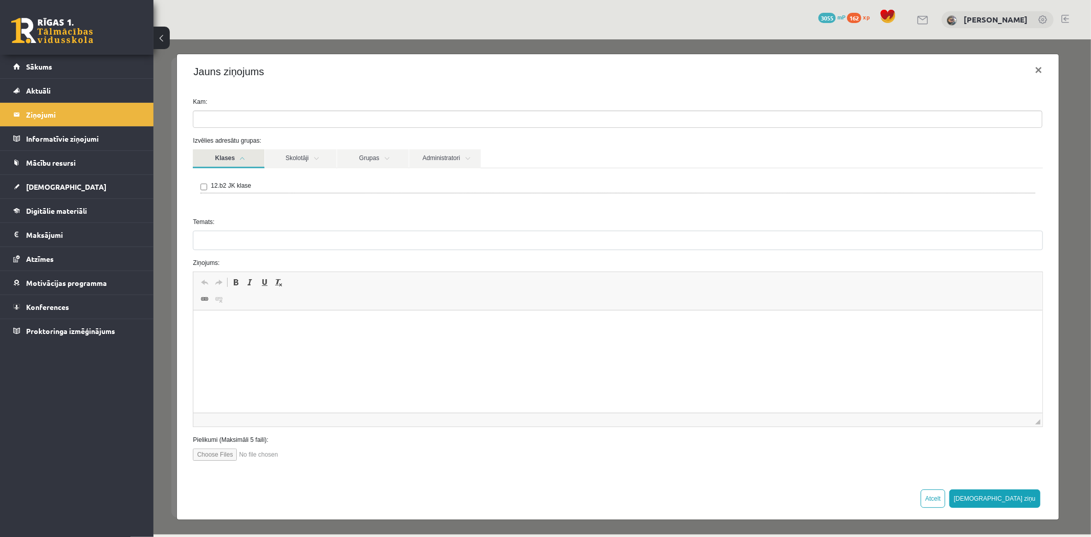
click at [257, 155] on link "Klases" at bounding box center [228, 158] width 72 height 19
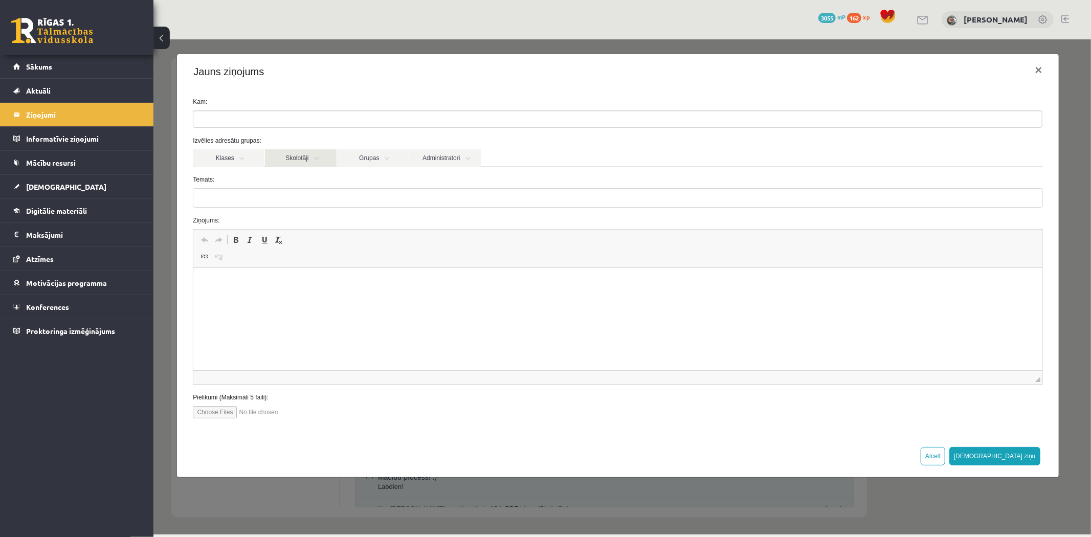
click at [286, 153] on link "Skolotāji" at bounding box center [300, 157] width 72 height 17
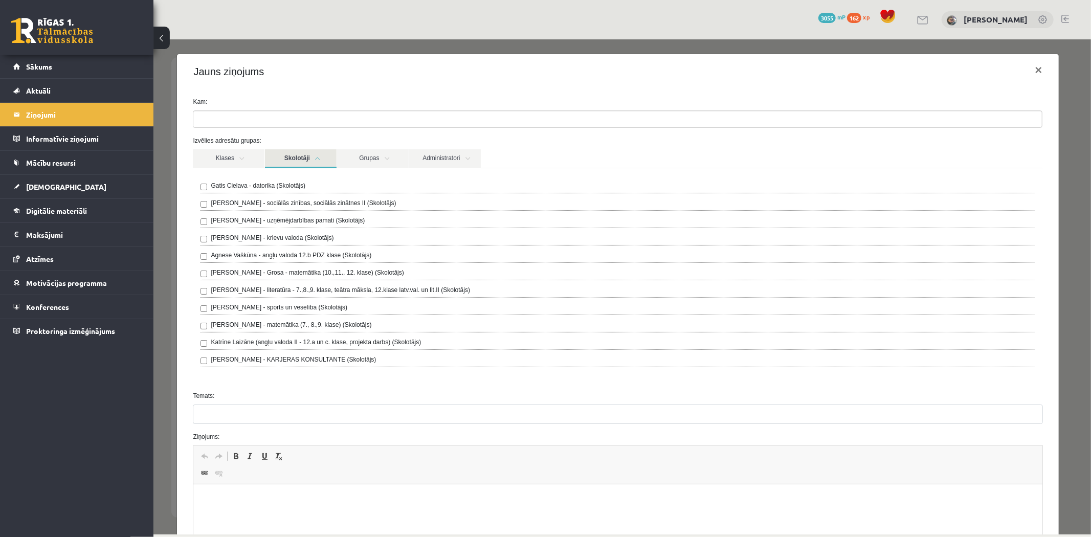
click at [315, 164] on link "Skolotāji" at bounding box center [300, 158] width 72 height 19
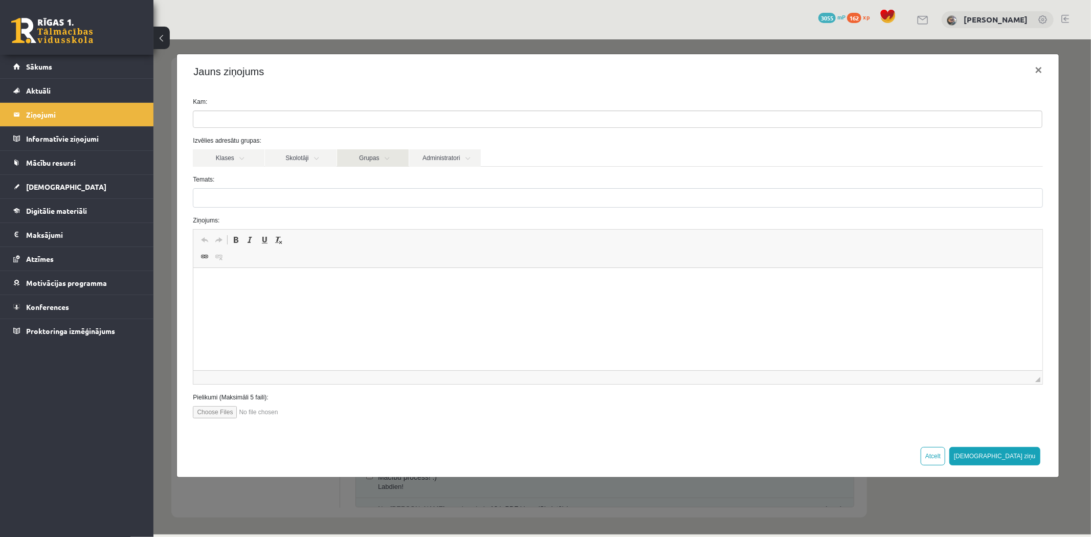
click at [353, 155] on link "Grupas" at bounding box center [373, 157] width 72 height 17
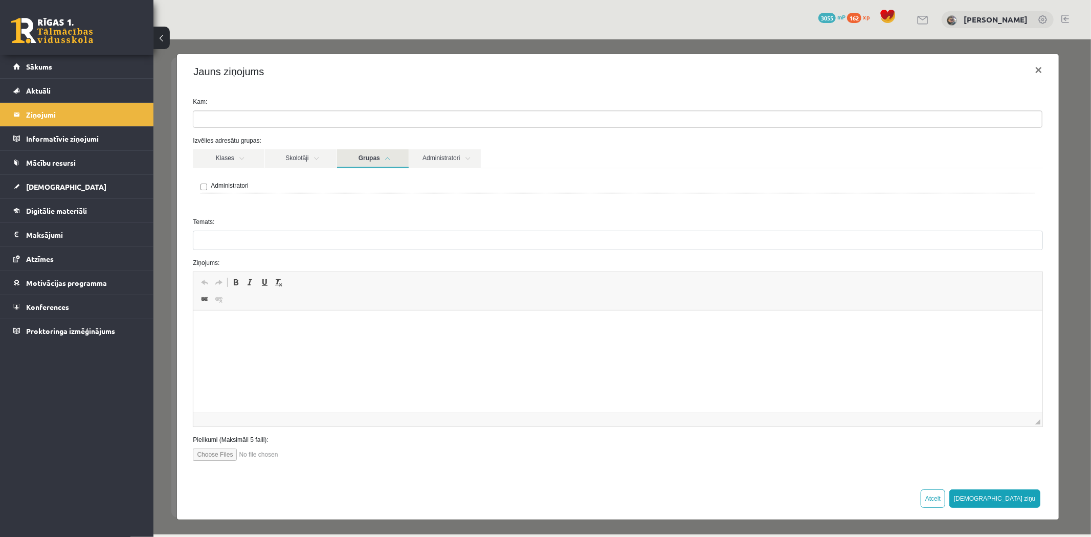
click at [353, 155] on link "Grupas" at bounding box center [373, 158] width 72 height 19
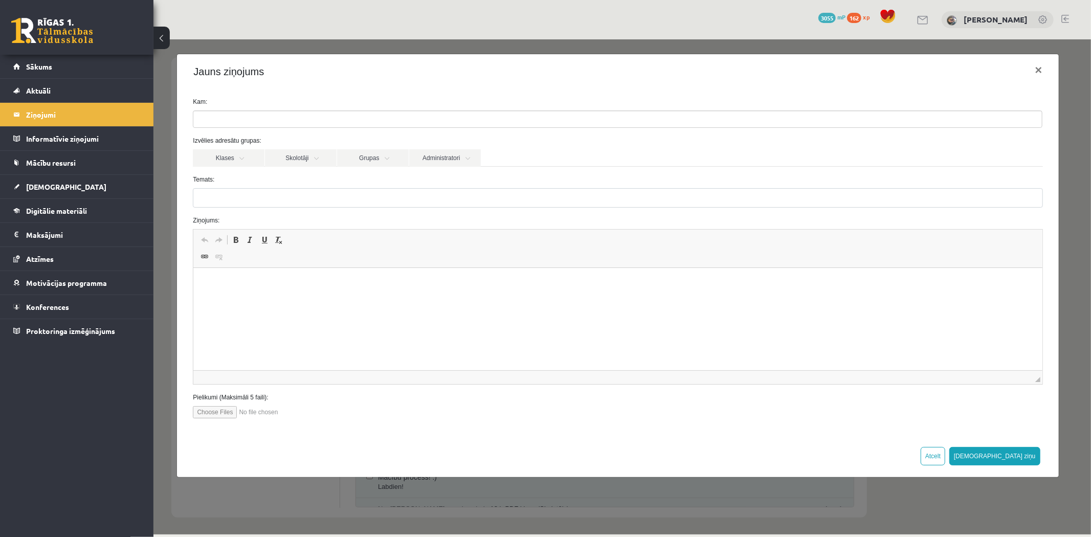
click at [427, 167] on form "Kam: Izvēlies adresātu grupas: Klases Skolotāji Grupas Administratori 12.b2 JK …" at bounding box center [617, 257] width 865 height 321
click at [425, 156] on link "Administratori" at bounding box center [445, 157] width 72 height 17
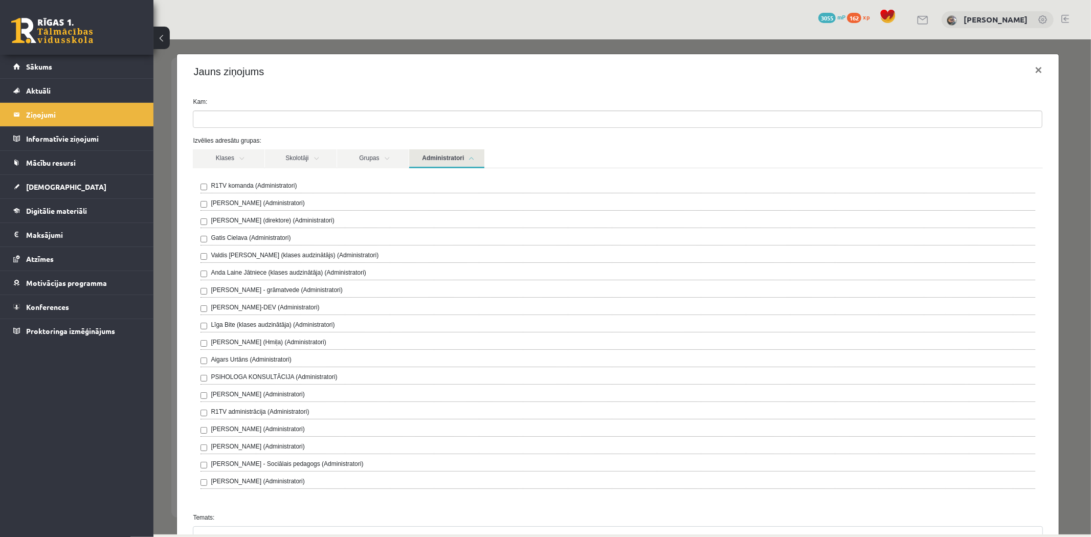
click at [425, 156] on link "Administratori" at bounding box center [446, 158] width 75 height 19
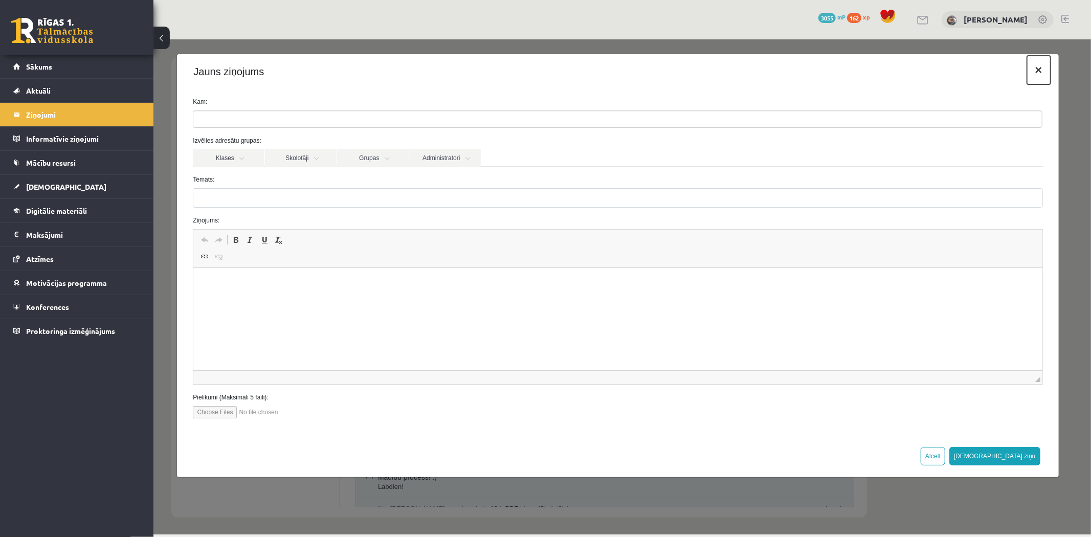
click at [1035, 68] on button "×" at bounding box center [1039, 69] width 24 height 29
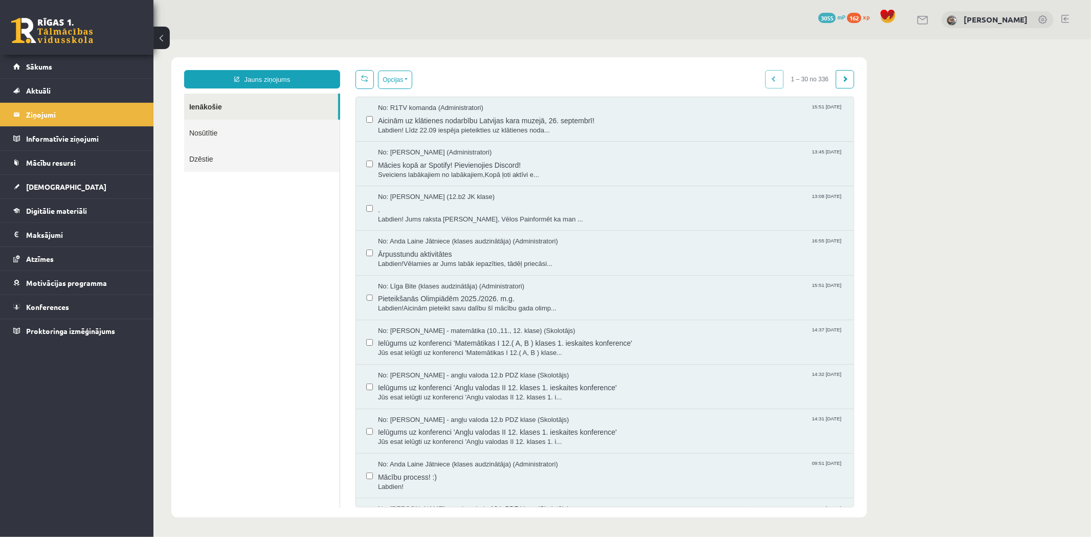
click at [76, 18] on link at bounding box center [52, 31] width 82 height 26
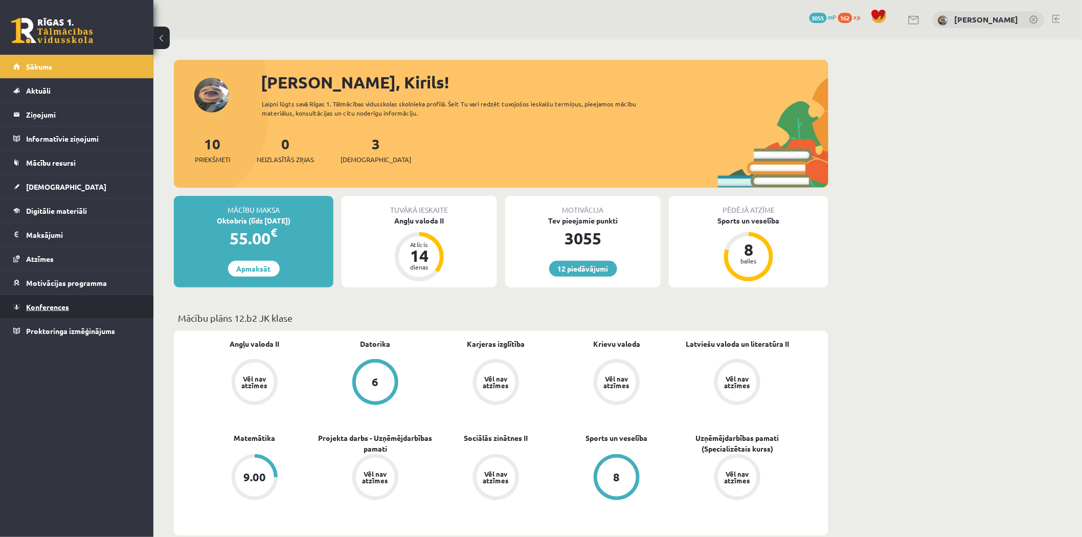
click at [90, 296] on link "Konferences" at bounding box center [76, 307] width 127 height 24
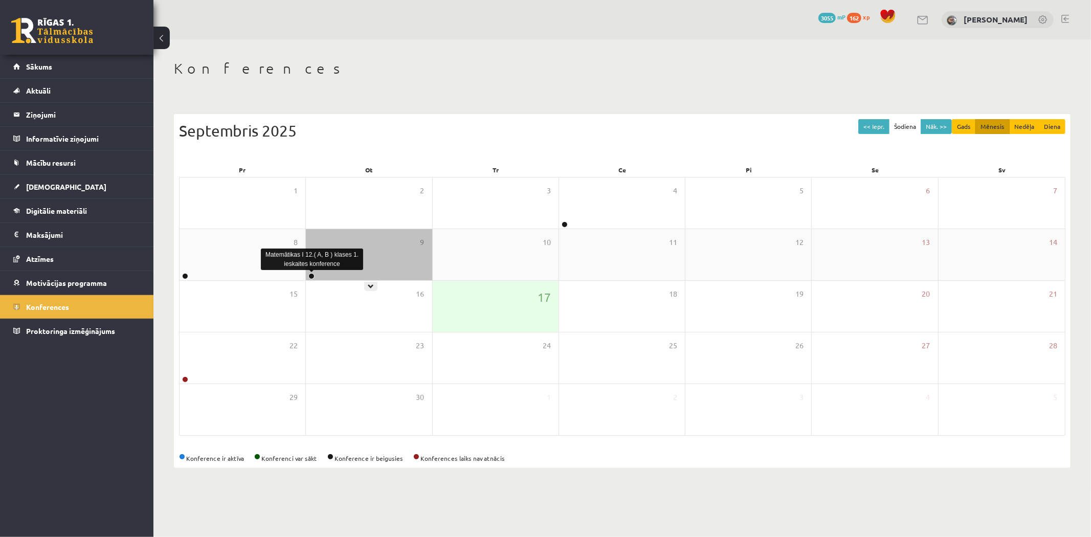
click at [311, 277] on link at bounding box center [311, 276] width 6 height 6
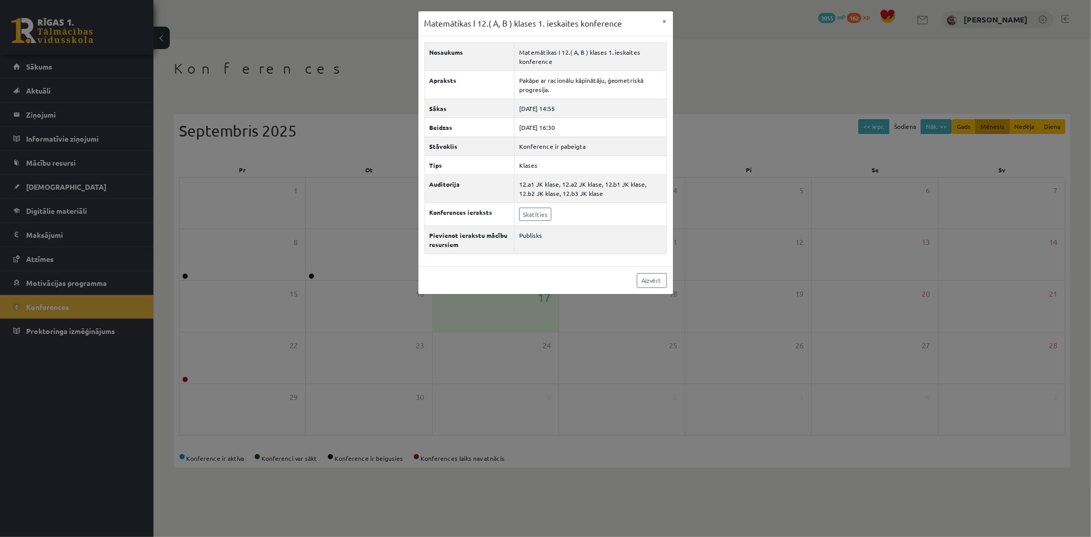
click at [756, 163] on div "Matemātikas I 12.( A, B ) klases 1. ieskaites konference × Nosaukums Matemātika…" at bounding box center [545, 268] width 1091 height 537
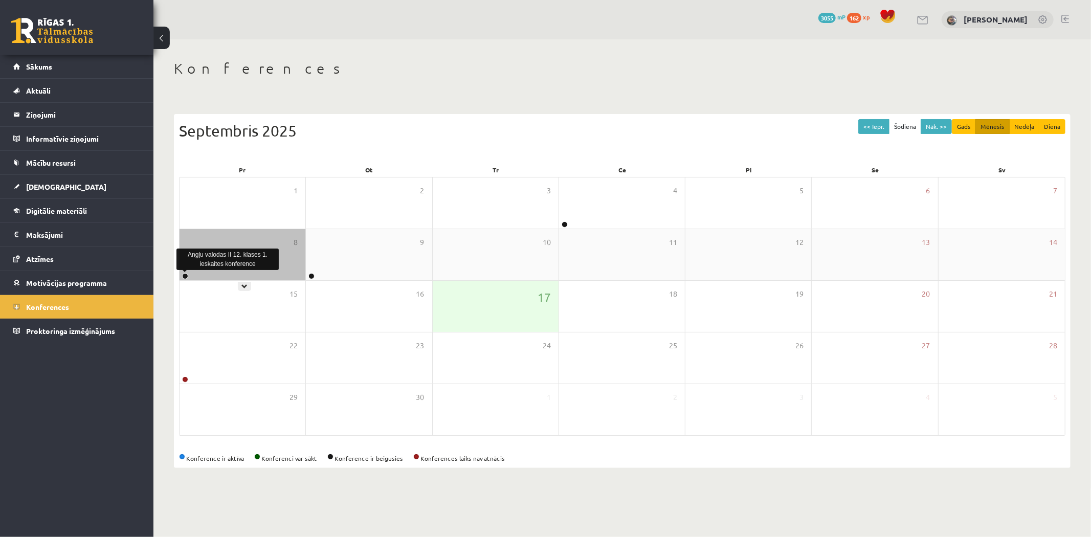
click at [183, 278] on link at bounding box center [185, 276] width 6 height 6
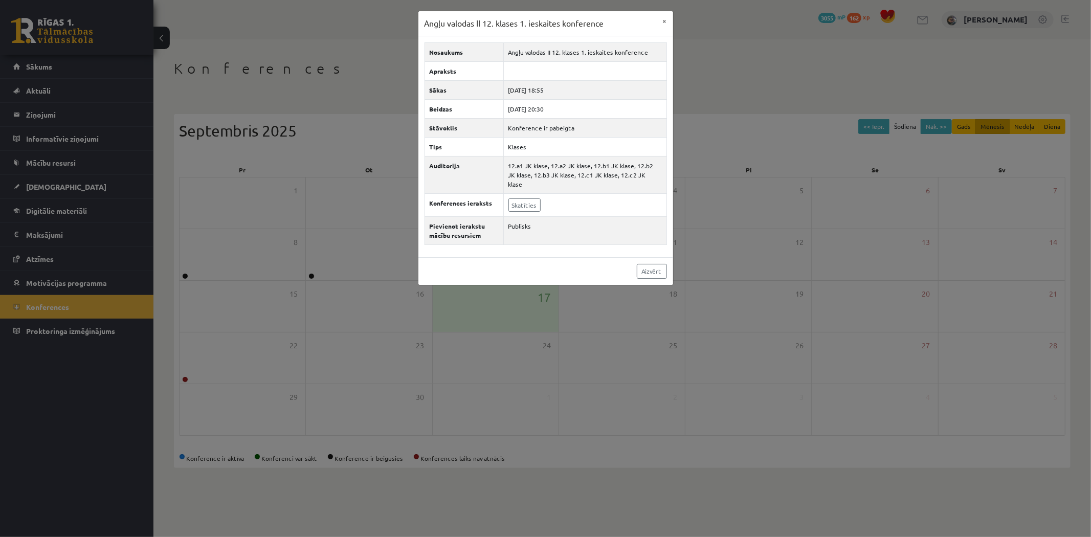
click at [707, 149] on div "Angļu valodas II 12. klases 1. ieskaites konference × Nosaukums Angļu valodas I…" at bounding box center [545, 268] width 1091 height 537
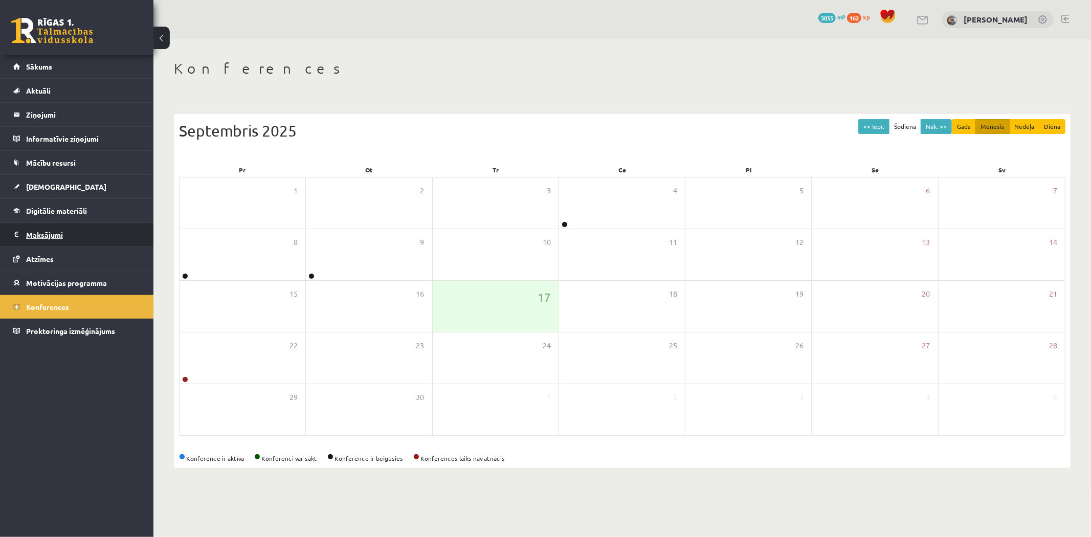
click at [59, 231] on legend "Maksājumi 0" at bounding box center [83, 235] width 115 height 24
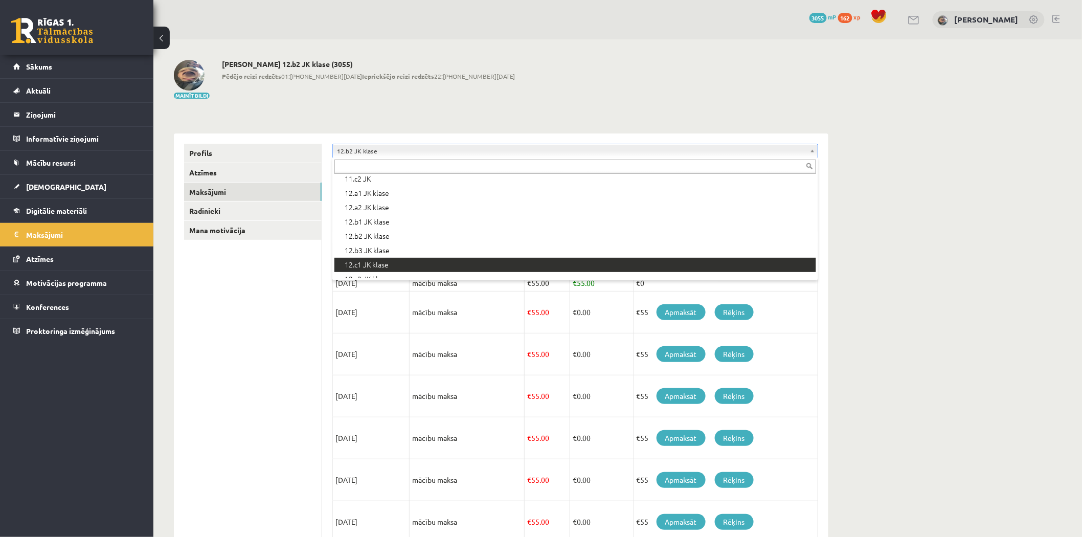
scroll to position [341, 0]
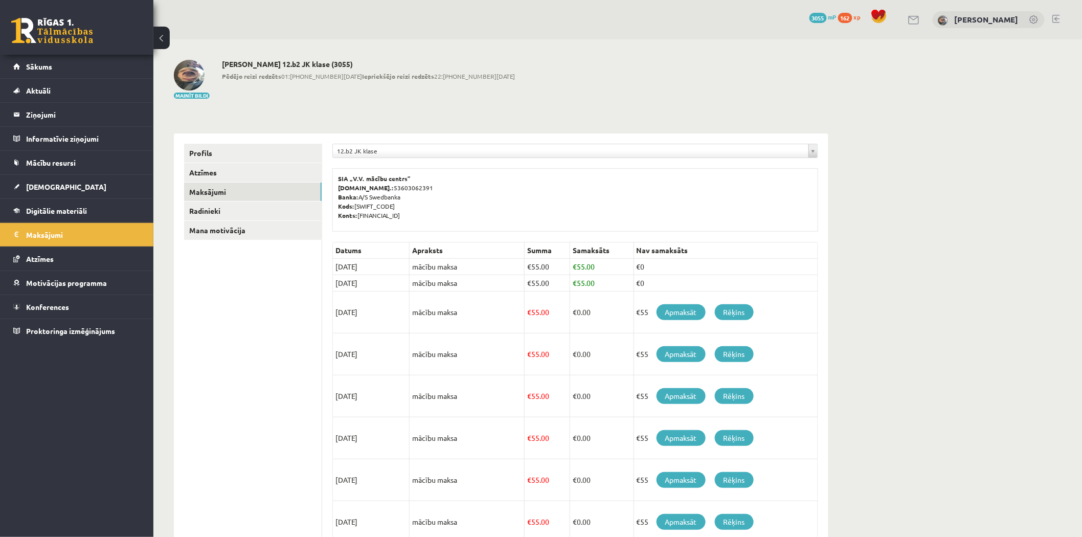
click at [53, 42] on link at bounding box center [52, 31] width 82 height 26
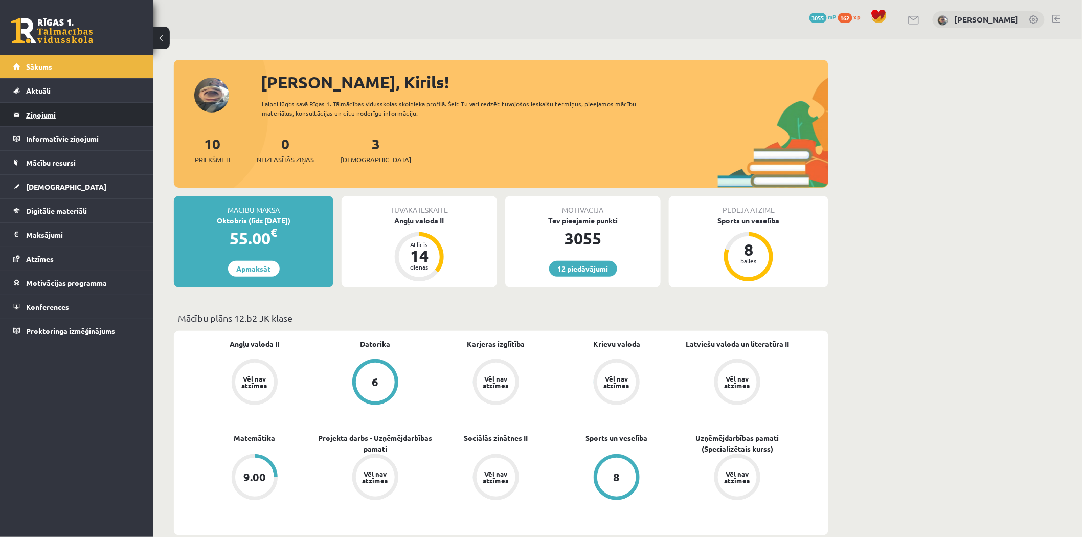
click at [96, 105] on legend "Ziņojumi 0" at bounding box center [83, 115] width 115 height 24
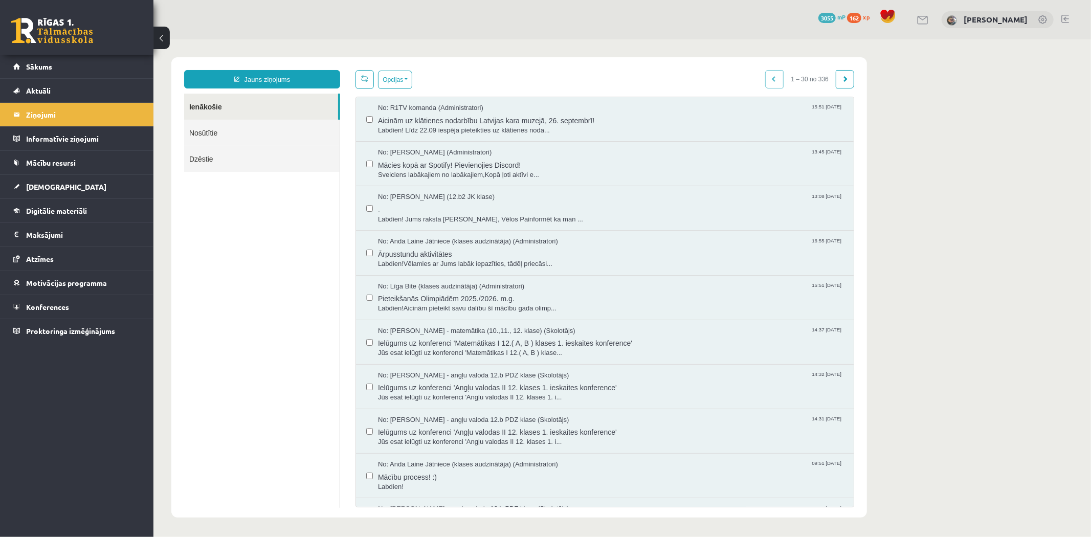
click at [872, 328] on body "Jauns ziņojums Ienākošie Nosūtītie Dzēstie ********* ********* ******* Opcijas …" at bounding box center [622, 287] width 938 height 496
click at [61, 31] on link at bounding box center [52, 31] width 82 height 26
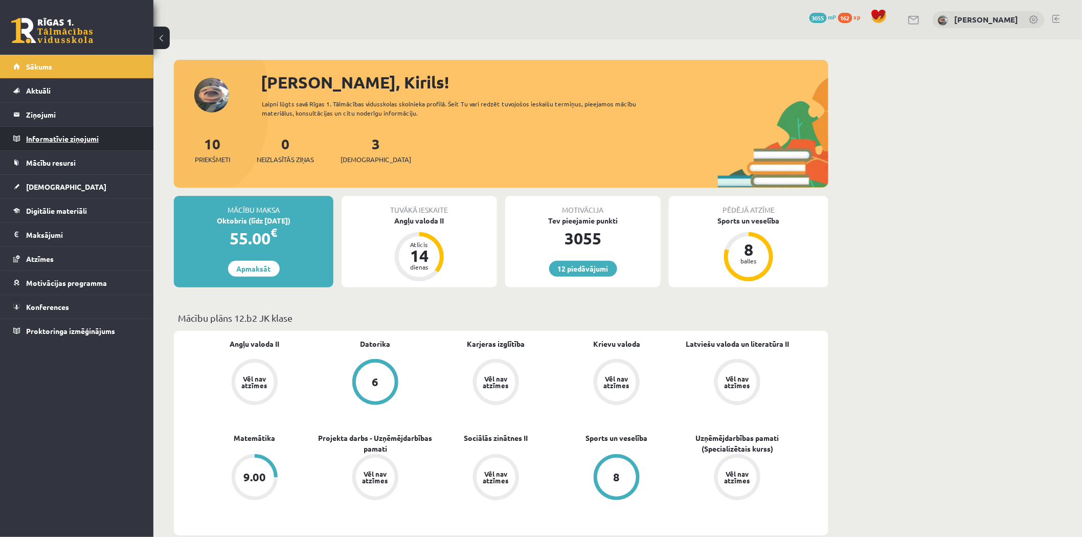
click at [100, 131] on legend "Informatīvie ziņojumi 0" at bounding box center [83, 139] width 115 height 24
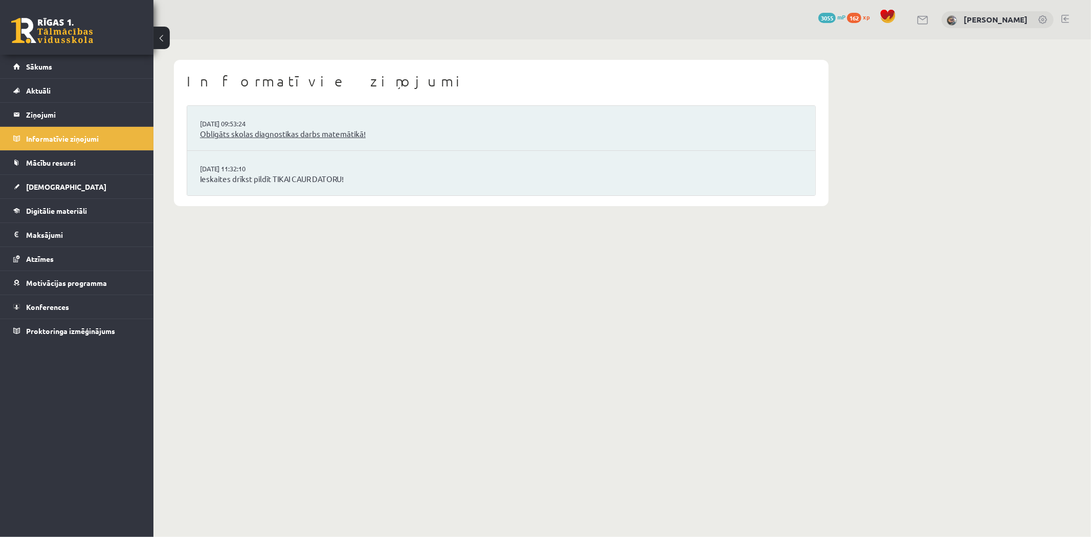
click at [253, 136] on link "Obligāts skolas diagnostikas darbs matemātikā!" at bounding box center [501, 134] width 603 height 12
